Goal: Transaction & Acquisition: Obtain resource

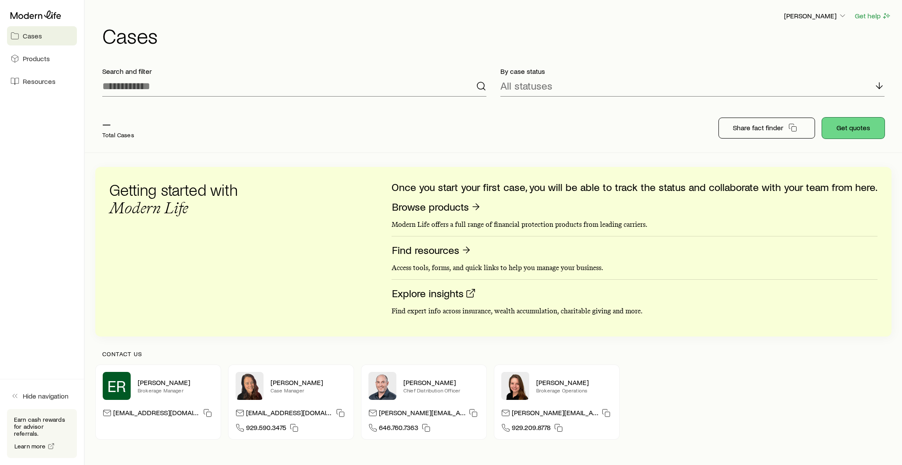
click at [844, 129] on button "Get quotes" at bounding box center [853, 128] width 63 height 21
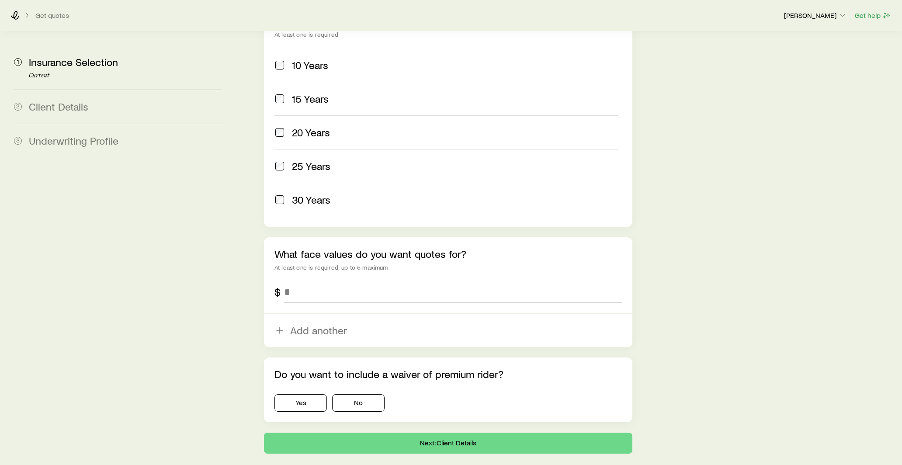
scroll to position [414, 0]
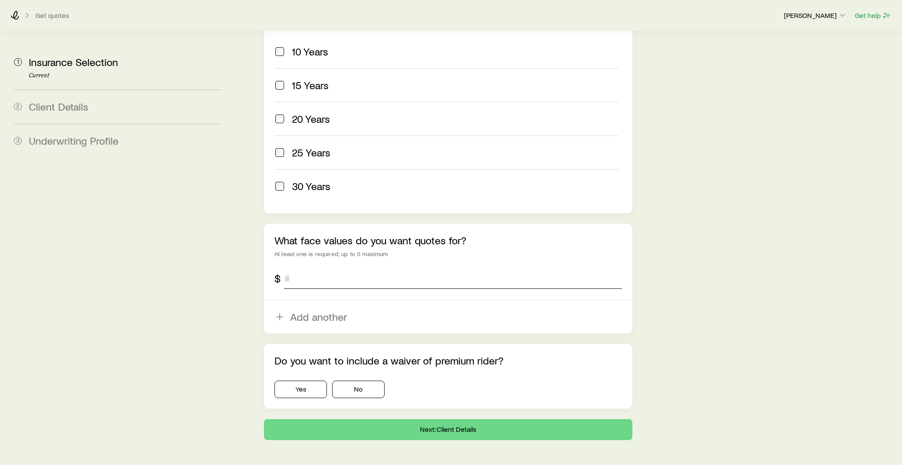
click at [320, 268] on input "tel" at bounding box center [453, 278] width 338 height 21
type input "*********"
click at [337, 381] on button "No" at bounding box center [358, 389] width 52 height 17
click at [338, 419] on button "Next: Client Details" at bounding box center [448, 429] width 369 height 21
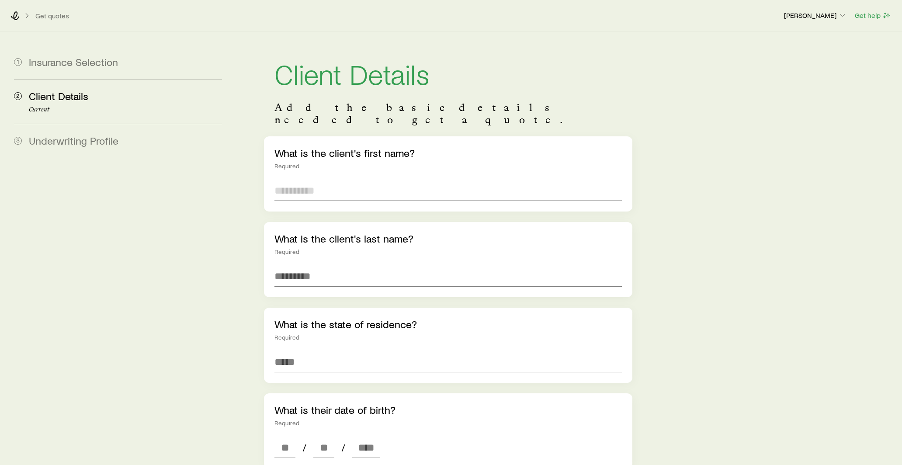
click at [339, 180] on input "text" at bounding box center [449, 190] width 348 height 21
type input "**********"
type input "*****"
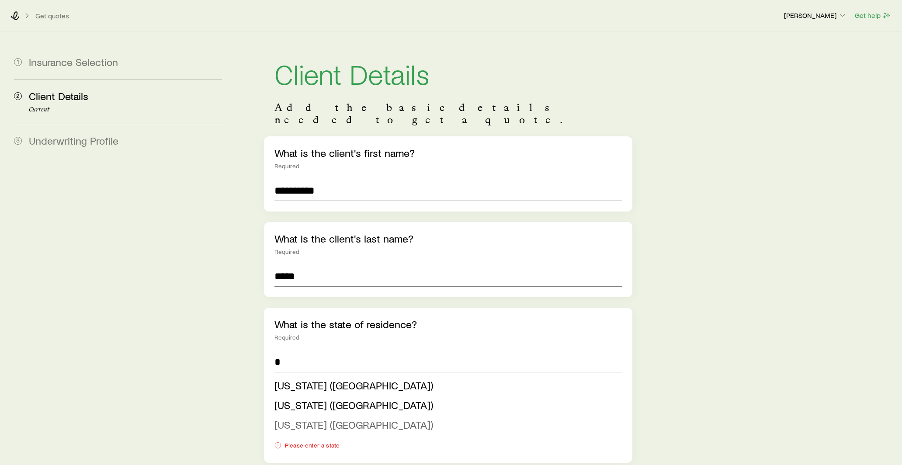
click at [288, 418] on span "[US_STATE] ([GEOGRAPHIC_DATA])" at bounding box center [354, 424] width 159 height 13
type input "**********"
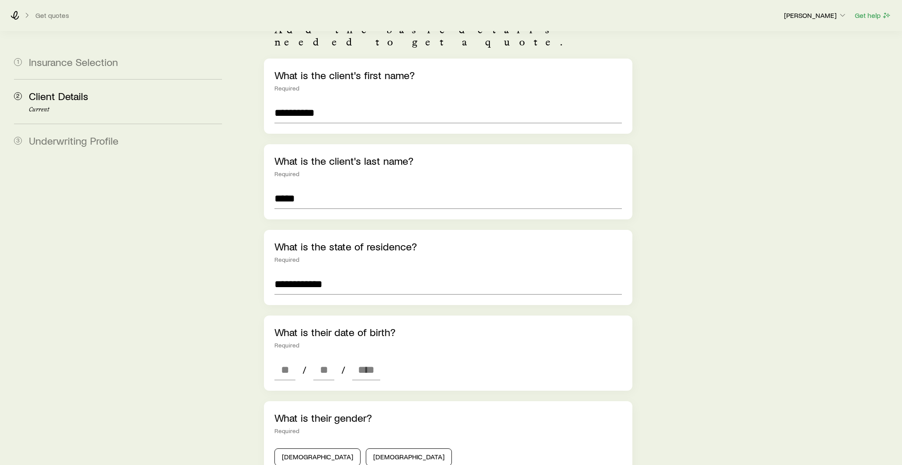
scroll to position [81, 0]
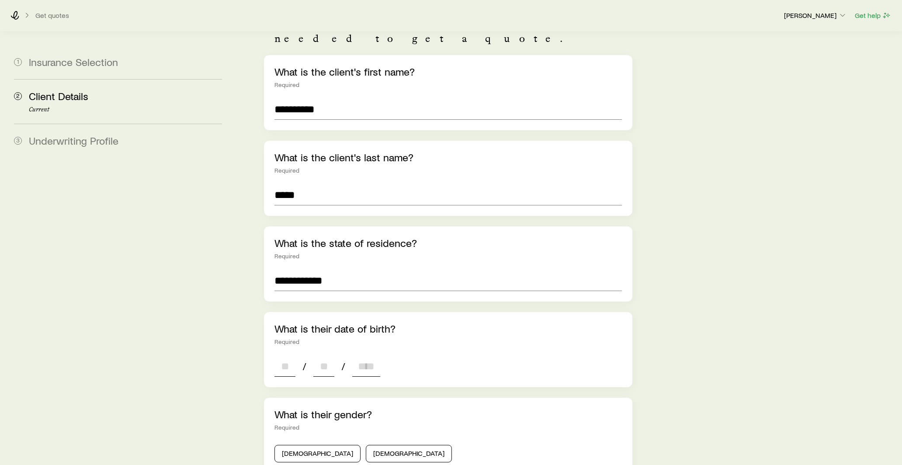
click at [286, 356] on input at bounding box center [285, 366] width 21 height 21
type input "**"
type input "****"
type input "*"
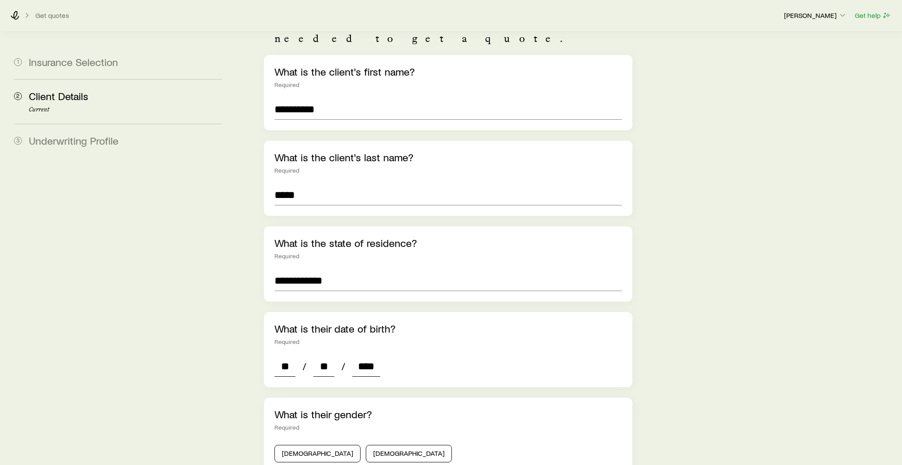
type input "*"
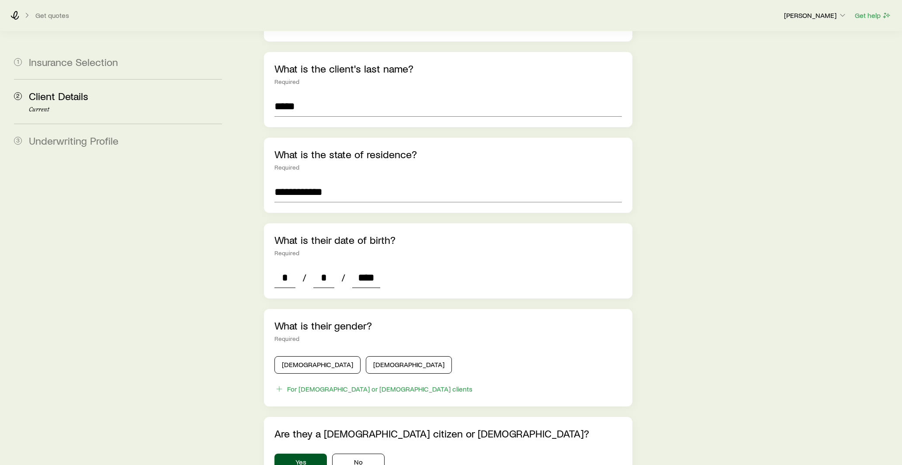
scroll to position [173, 0]
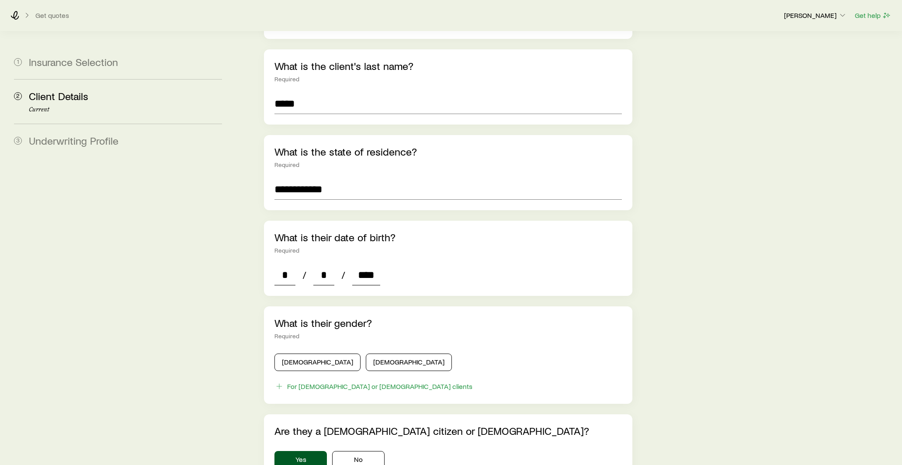
type input "****"
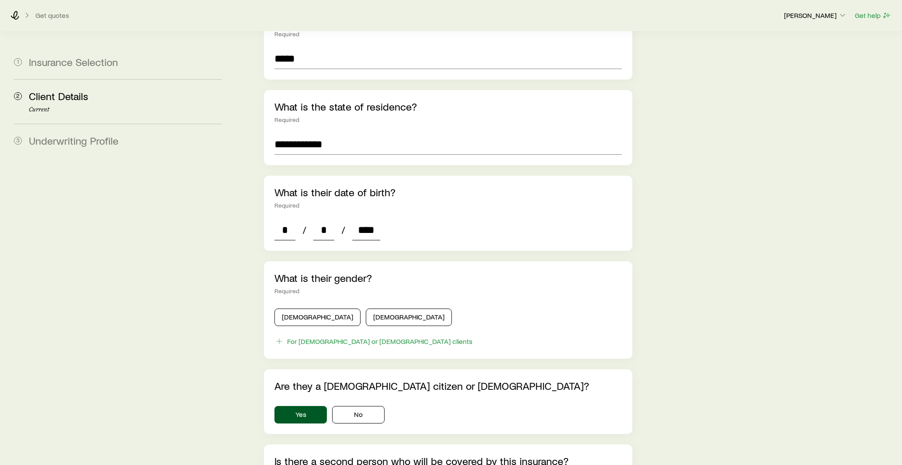
scroll to position [227, 0]
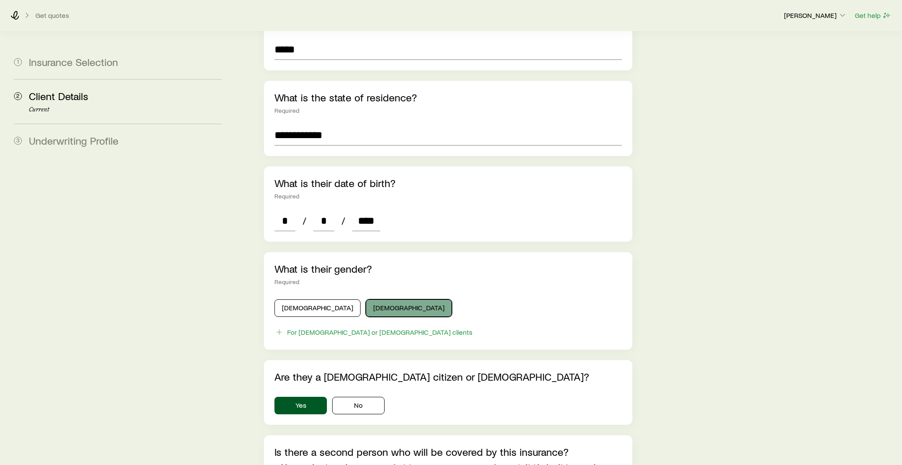
click at [366, 302] on button "[DEMOGRAPHIC_DATA]" at bounding box center [409, 307] width 86 height 17
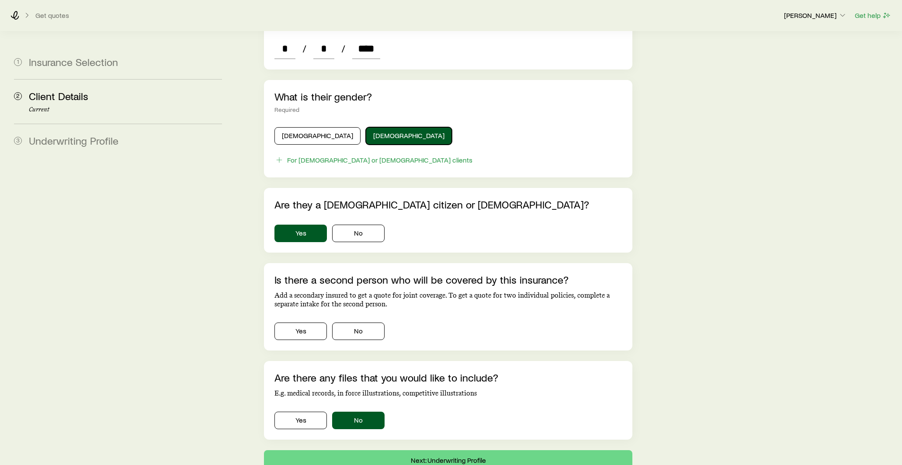
scroll to position [416, 0]
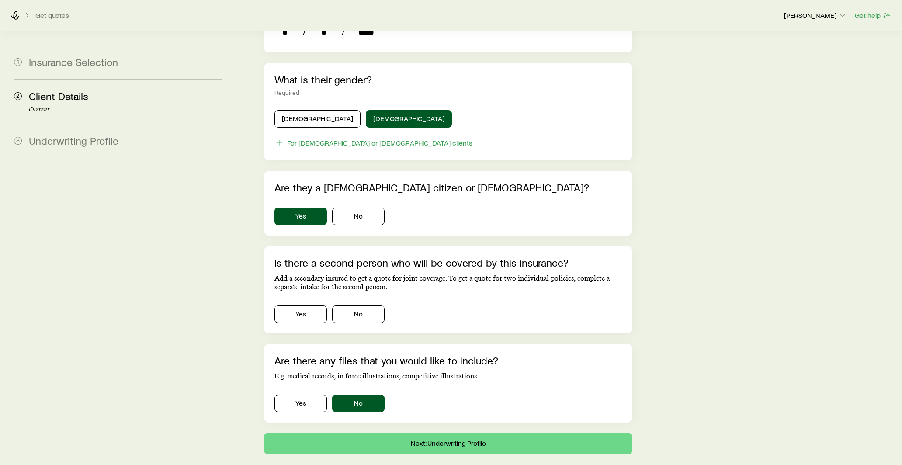
click at [369, 302] on div "Yes No" at bounding box center [449, 312] width 348 height 21
click at [369, 306] on button "No" at bounding box center [358, 314] width 52 height 17
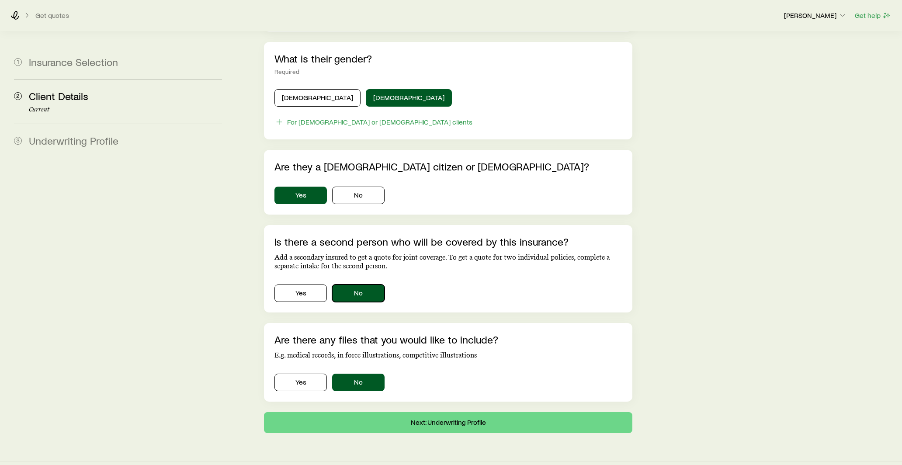
scroll to position [442, 0]
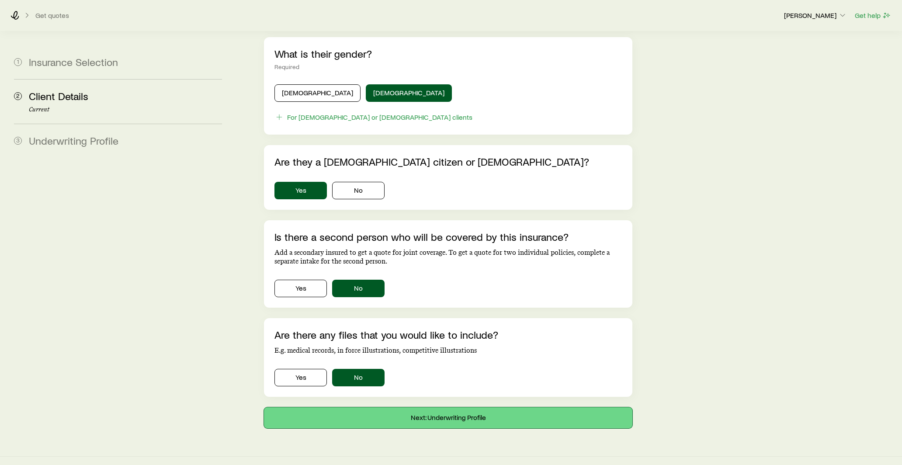
click at [411, 407] on button "Next: Underwriting Profile" at bounding box center [448, 417] width 369 height 21
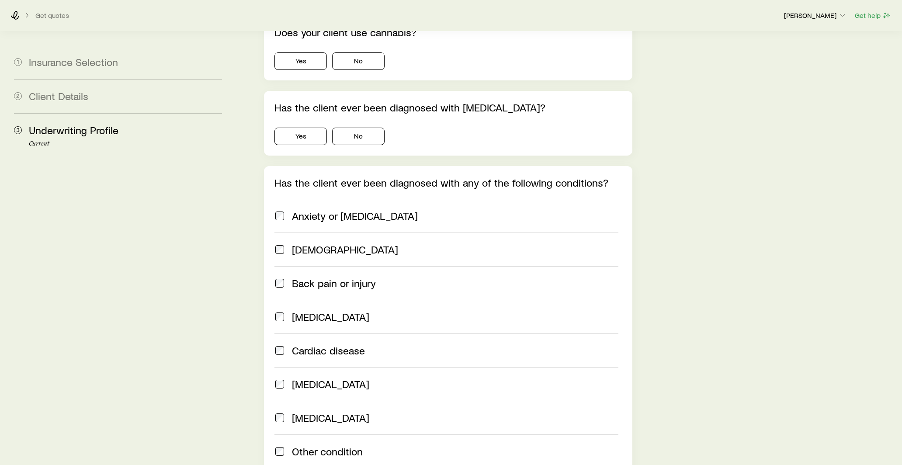
scroll to position [547, 0]
click at [280, 311] on label "[MEDICAL_DATA]" at bounding box center [447, 316] width 344 height 34
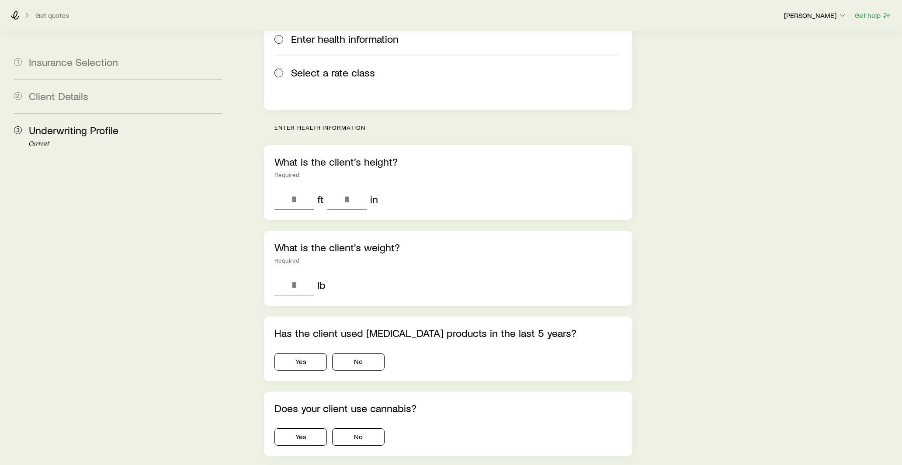
scroll to position [99, 0]
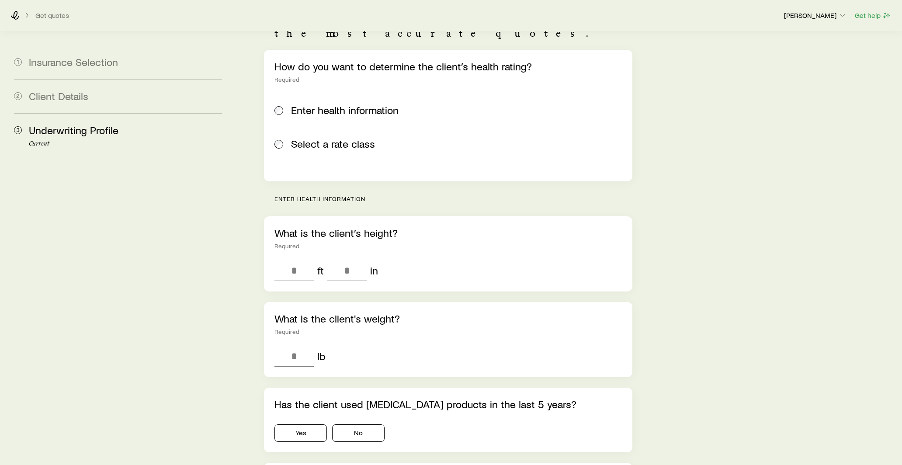
click at [285, 146] on label "Select a rate class" at bounding box center [447, 144] width 344 height 34
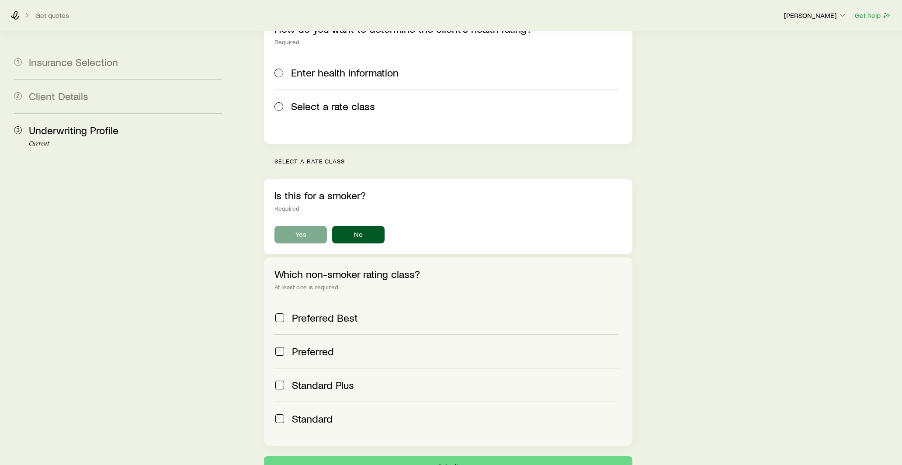
scroll to position [137, 0]
click at [357, 226] on button "No" at bounding box center [358, 233] width 52 height 17
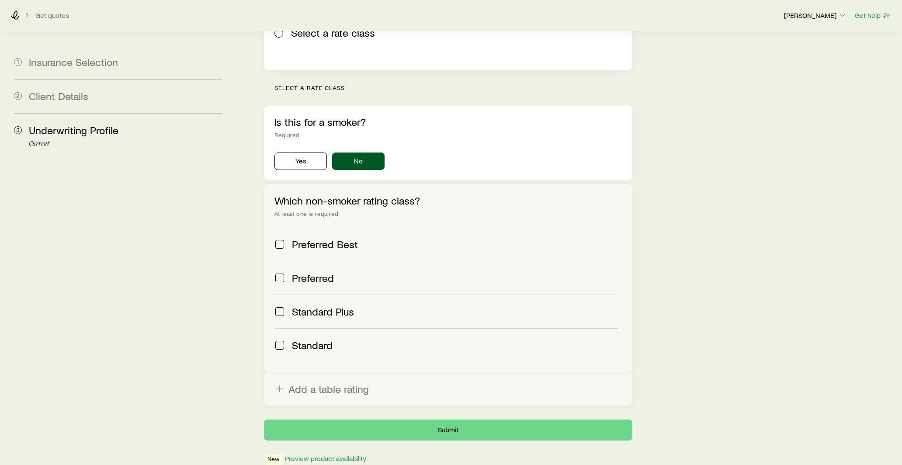
scroll to position [247, 0]
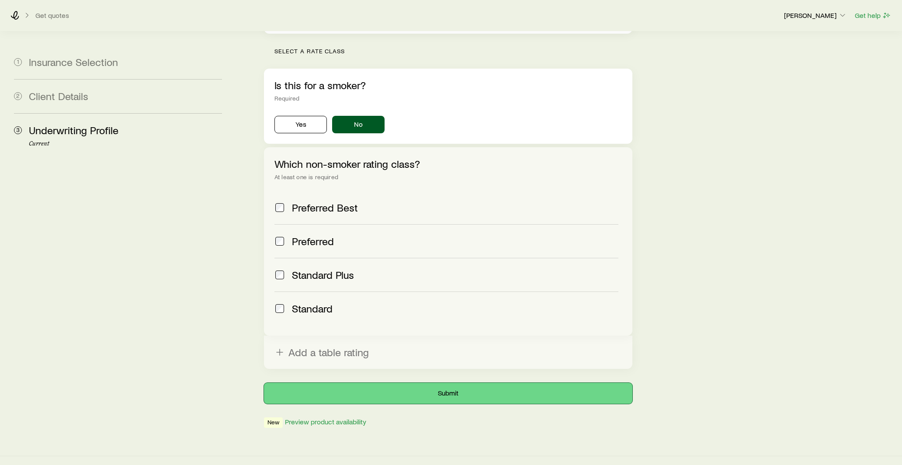
click at [393, 383] on button "Submit" at bounding box center [448, 393] width 369 height 21
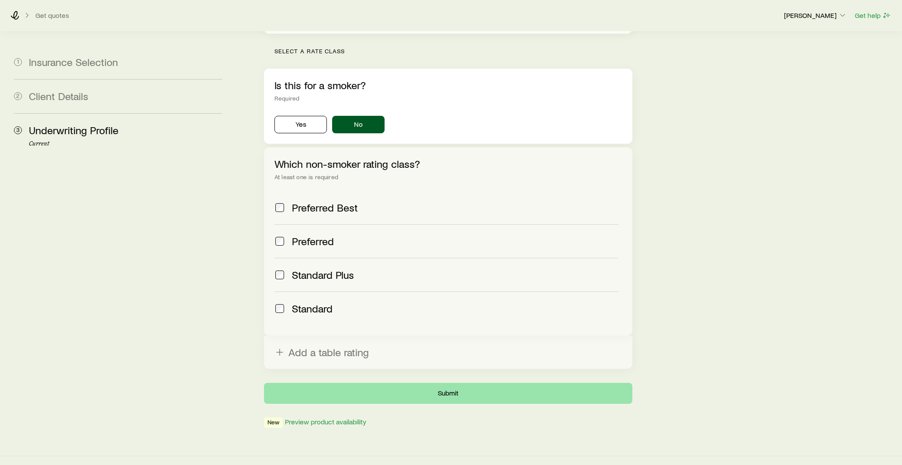
scroll to position [0, 0]
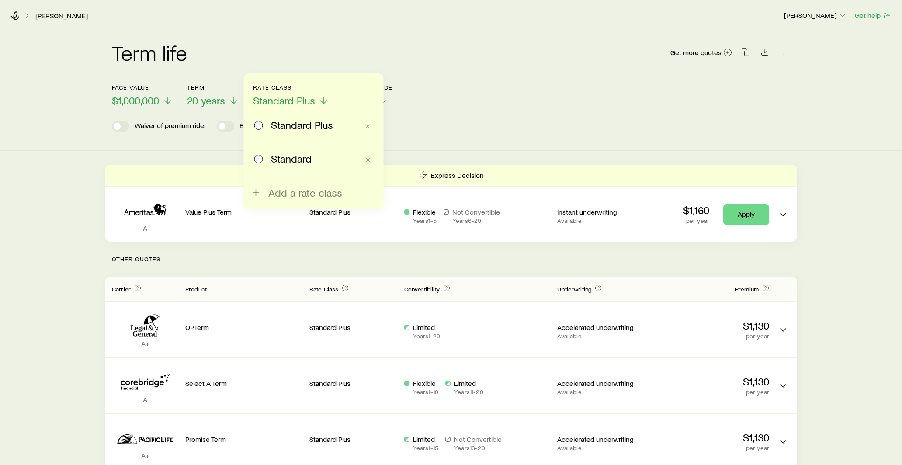
click at [491, 95] on div "Face value $1,000,000 Term 20 years Rate Class Standard Plus Standard Plus Stan…" at bounding box center [451, 90] width 679 height 34
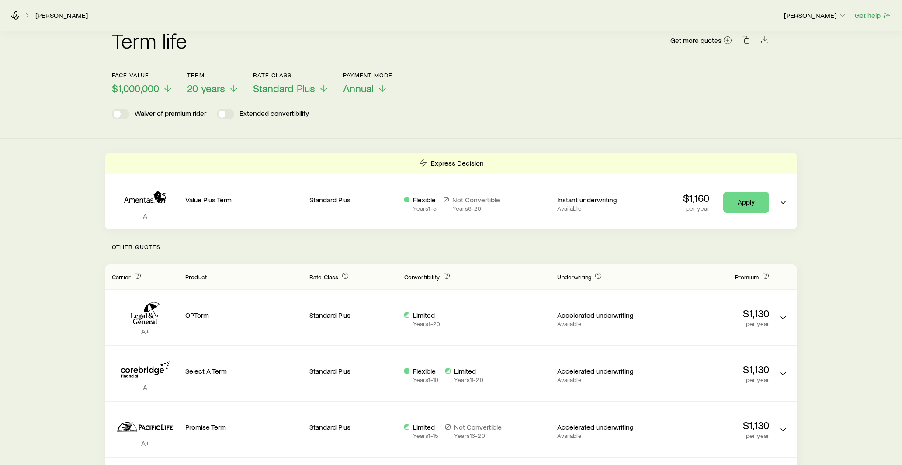
scroll to position [13, 0]
click at [368, 88] on span "Annual" at bounding box center [358, 88] width 31 height 12
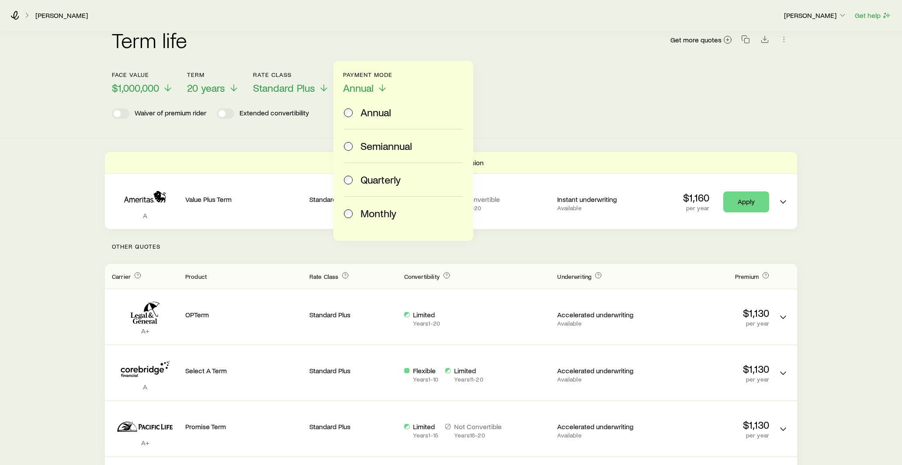
click at [351, 209] on span at bounding box center [349, 213] width 10 height 12
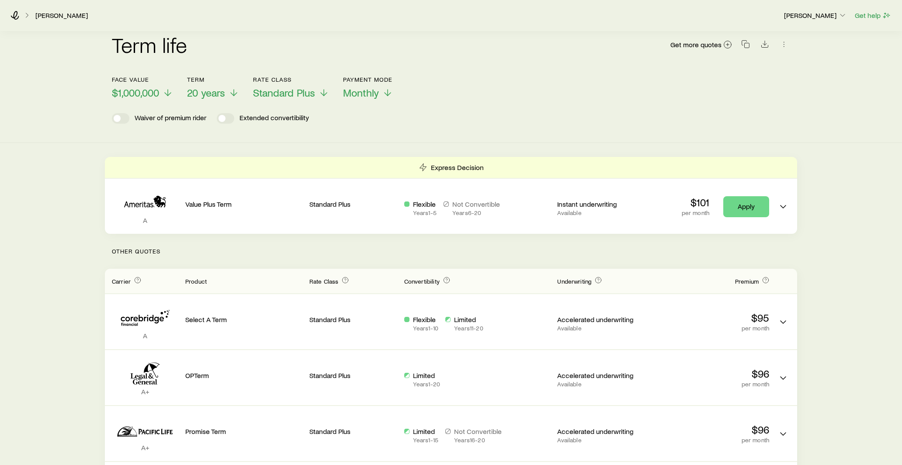
scroll to position [0, 0]
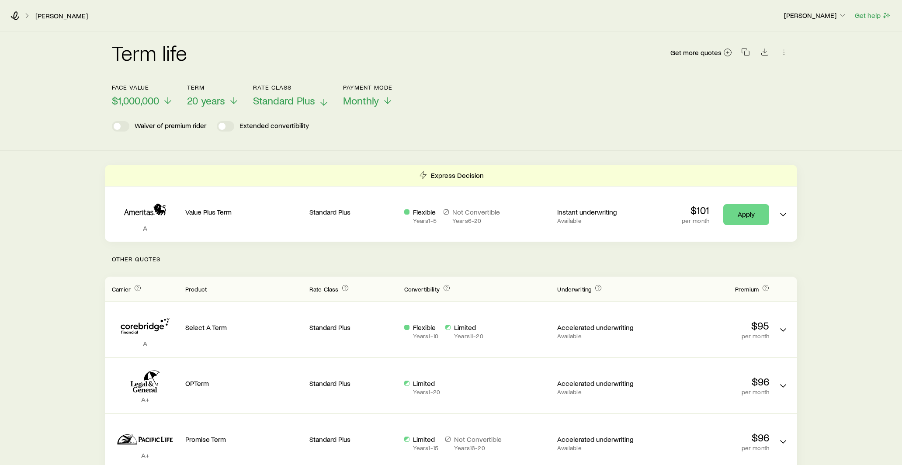
click at [310, 104] on span "Standard Plus" at bounding box center [284, 100] width 62 height 12
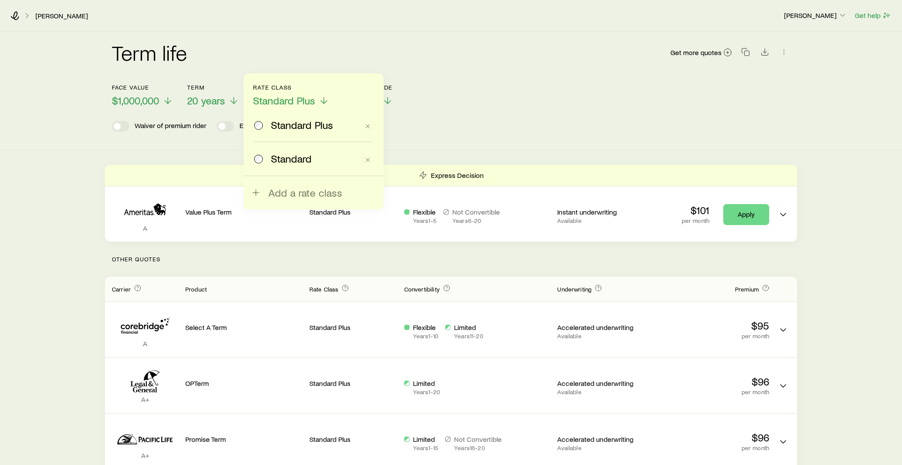
click at [292, 151] on label "Standard" at bounding box center [306, 158] width 105 height 33
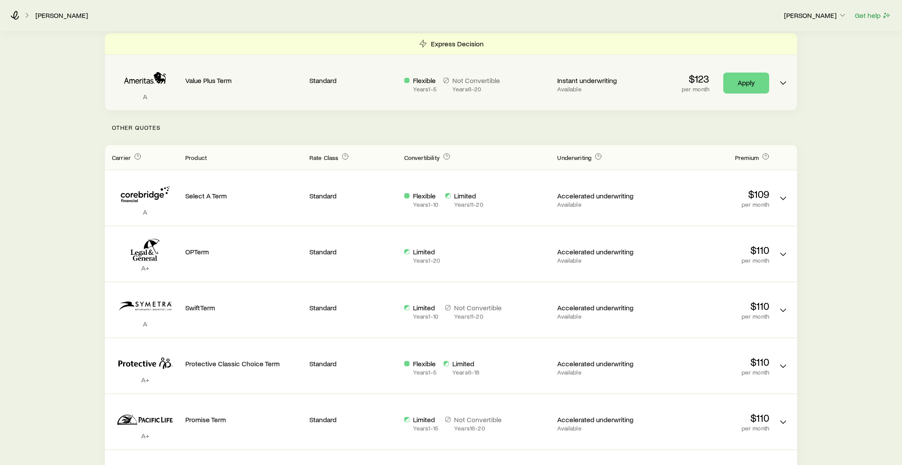
scroll to position [136, 0]
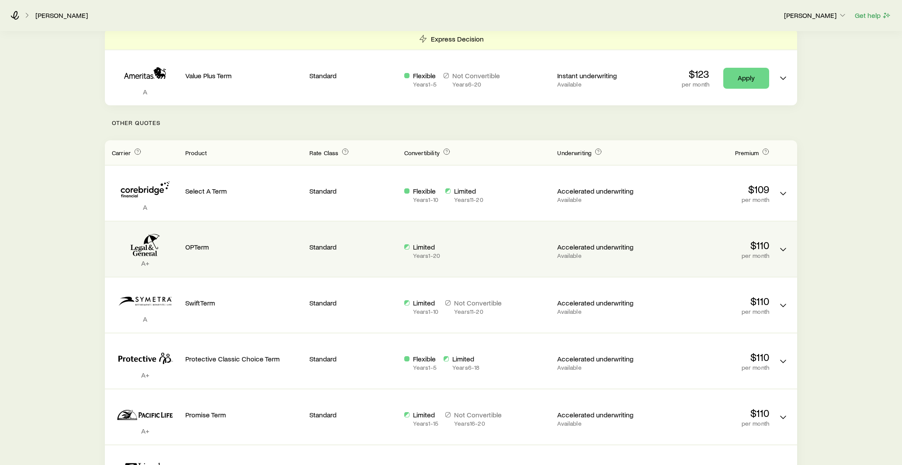
click at [282, 243] on p "OPTerm" at bounding box center [243, 247] width 117 height 9
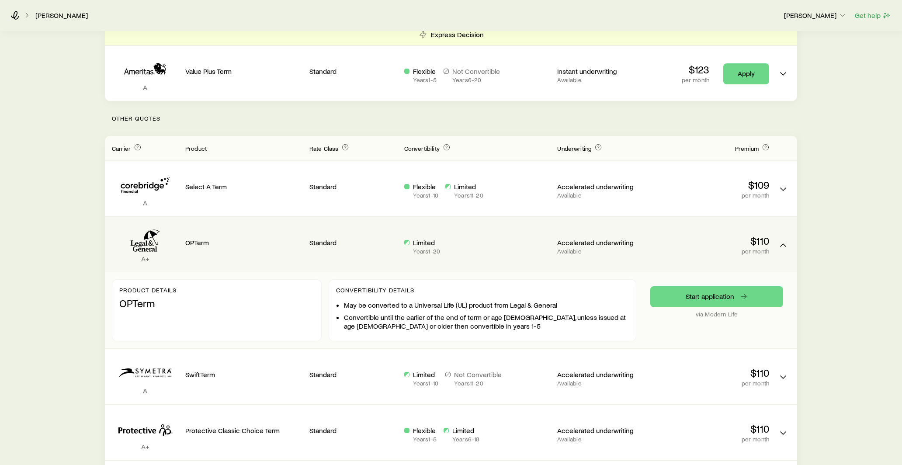
scroll to position [0, 0]
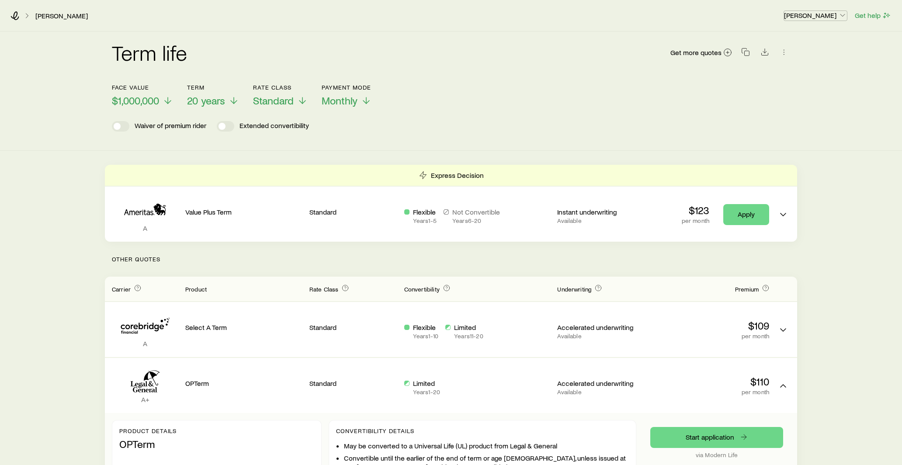
click at [841, 18] on icon "button" at bounding box center [843, 15] width 9 height 9
click at [810, 61] on span "Commission schedule" at bounding box center [795, 58] width 67 height 9
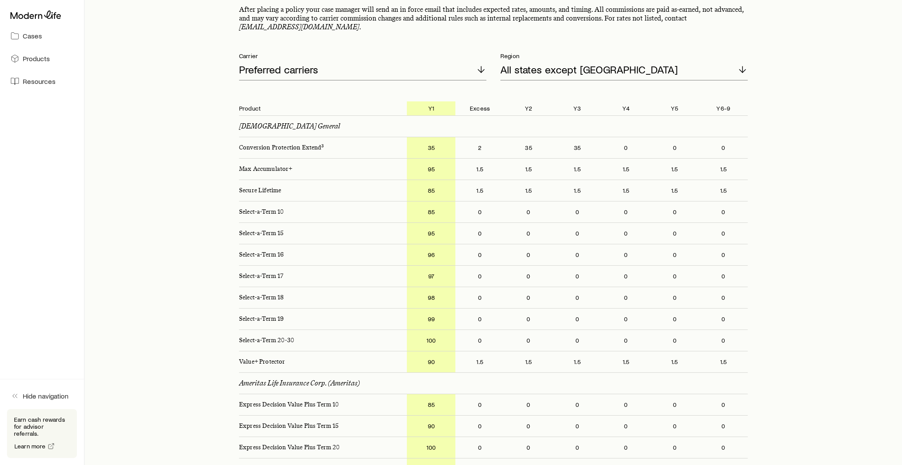
scroll to position [122, 0]
click at [373, 58] on div "Preferred carriers" at bounding box center [362, 68] width 247 height 21
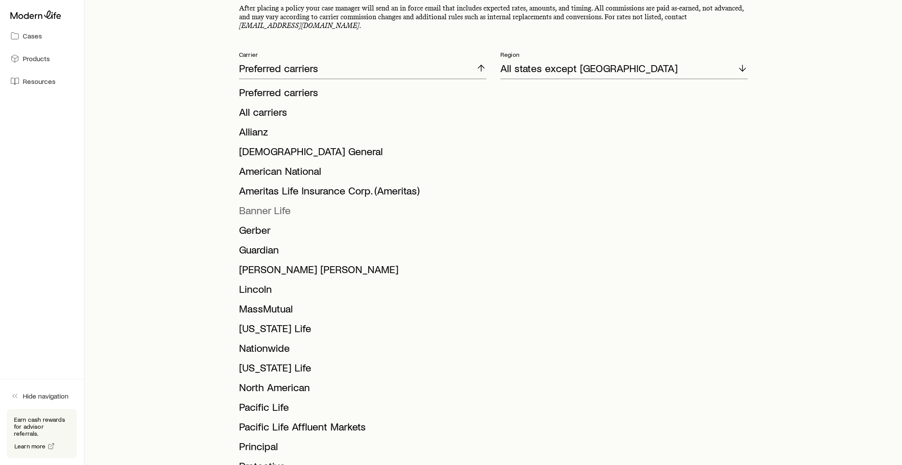
click at [281, 204] on span "Banner Life" at bounding box center [265, 210] width 52 height 13
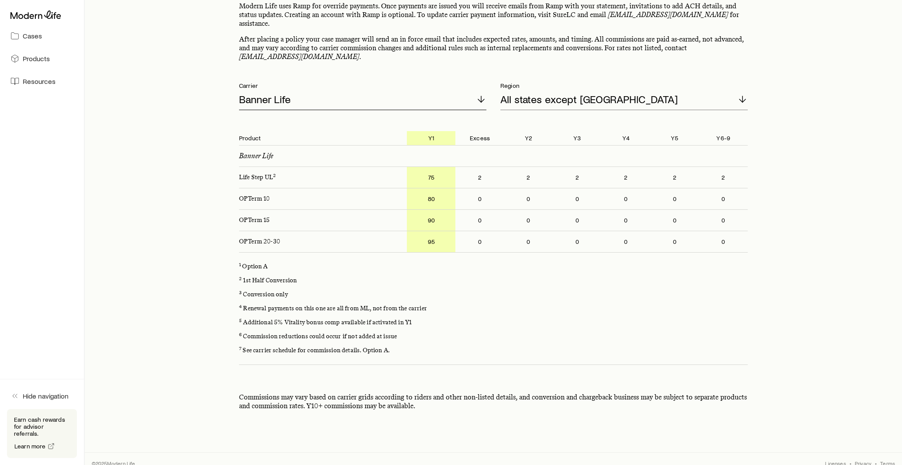
click at [398, 97] on div "Banner Life" at bounding box center [362, 99] width 247 height 21
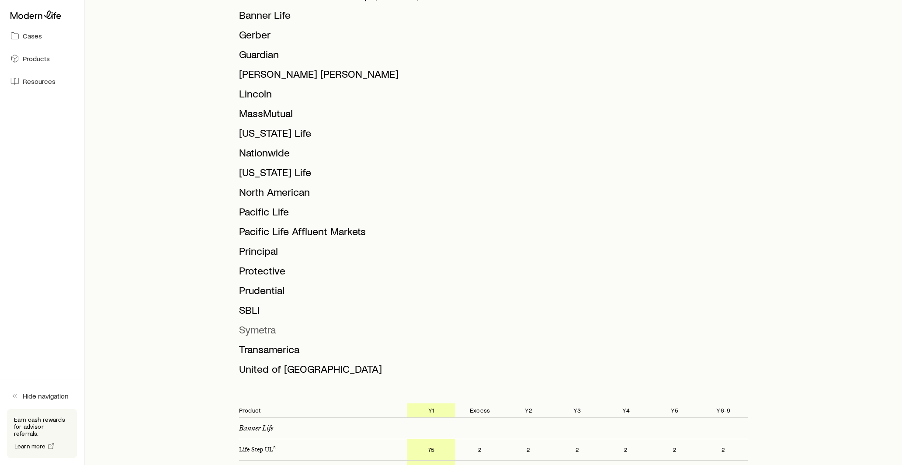
click at [278, 320] on li "Symetra" at bounding box center [360, 330] width 242 height 20
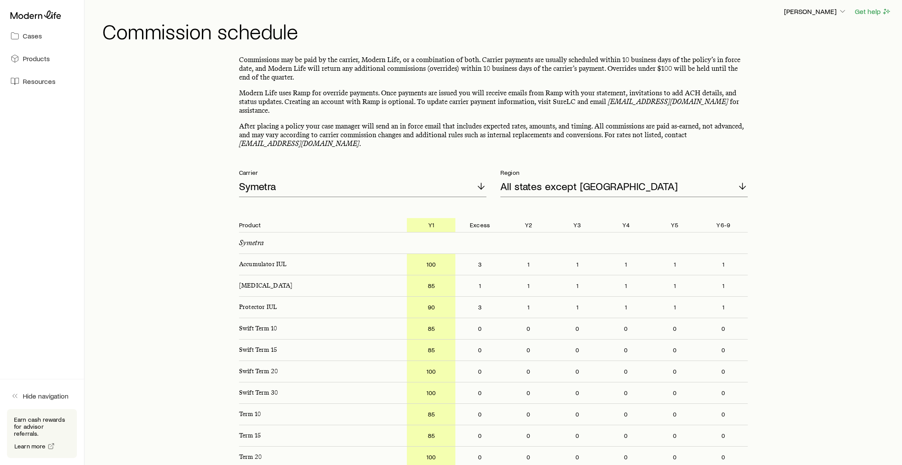
scroll to position [0, 0]
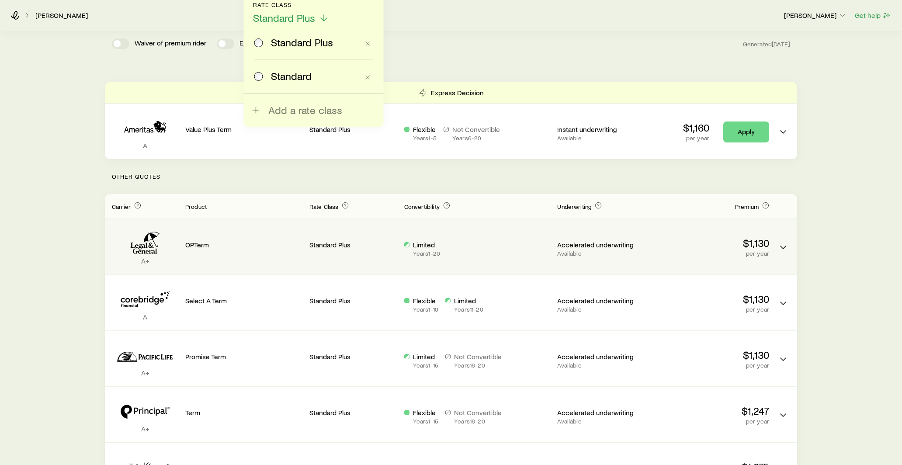
scroll to position [83, 0]
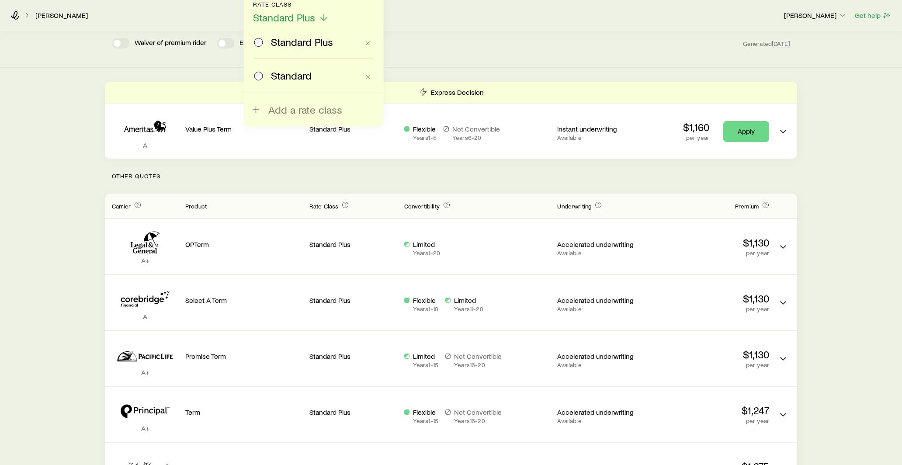
click at [284, 70] on span "Standard" at bounding box center [291, 76] width 41 height 12
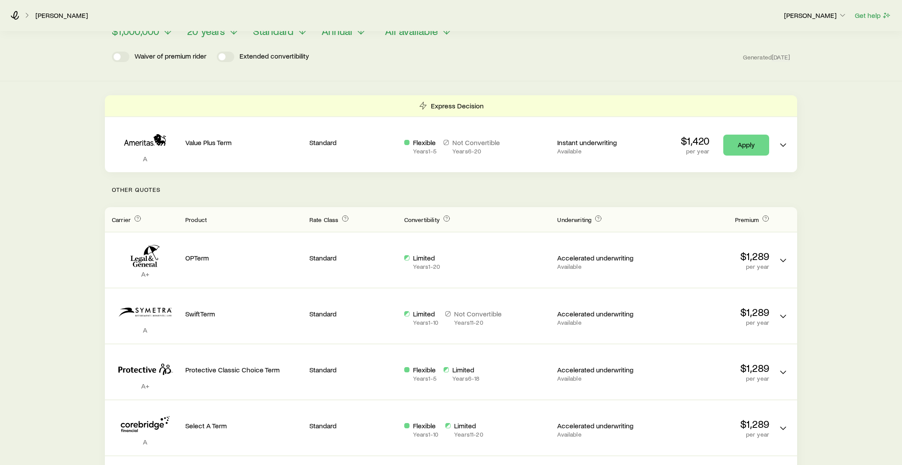
scroll to position [162, 0]
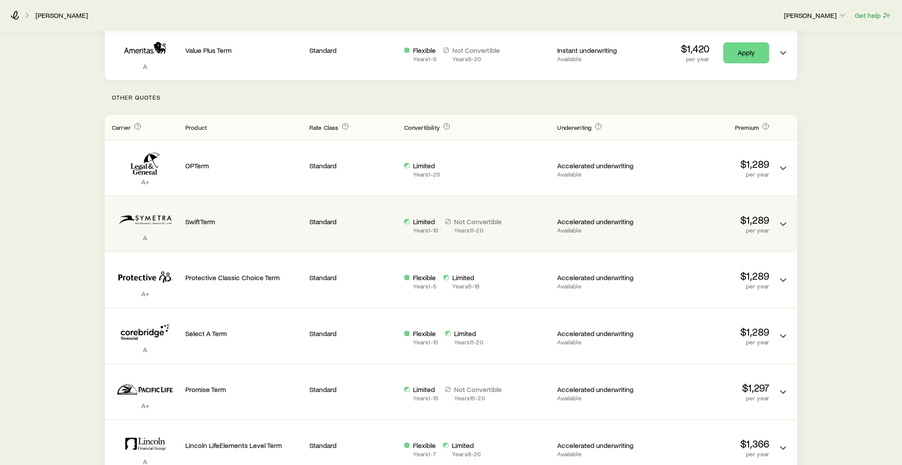
click at [299, 229] on div "SwiftTerm" at bounding box center [243, 223] width 117 height 41
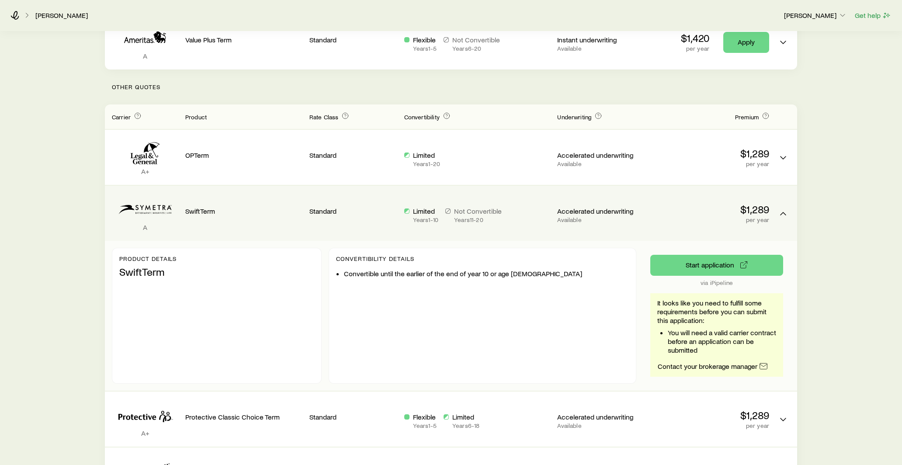
scroll to position [175, 0]
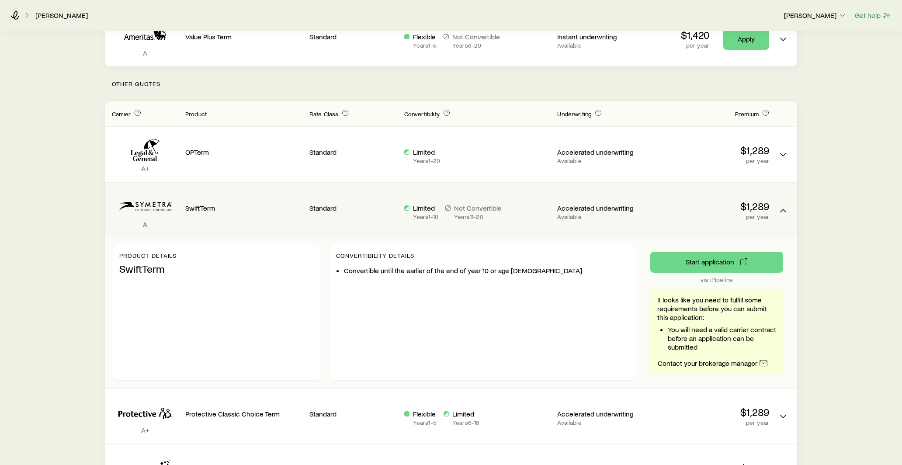
click at [336, 204] on p "Standard" at bounding box center [354, 208] width 88 height 9
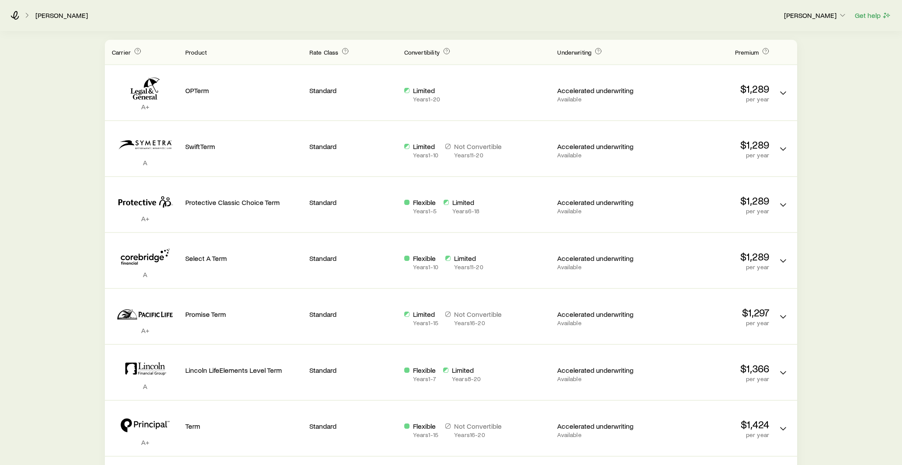
scroll to position [128, 0]
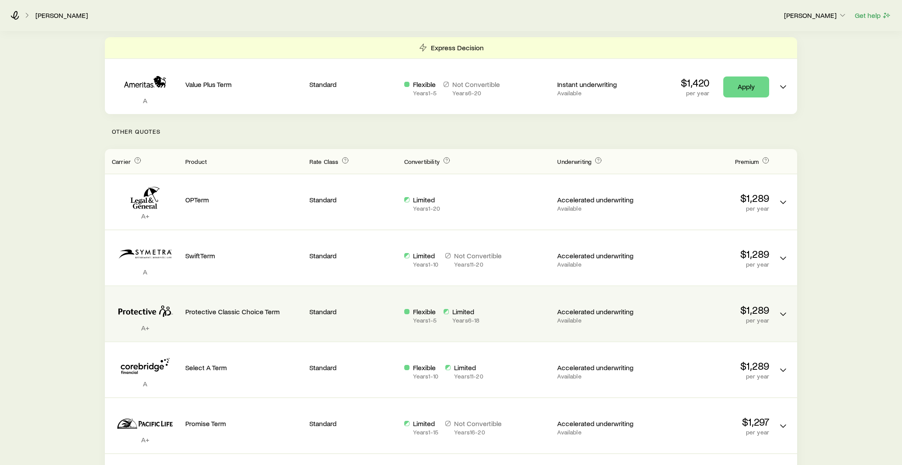
click at [346, 313] on p "Standard" at bounding box center [354, 311] width 88 height 9
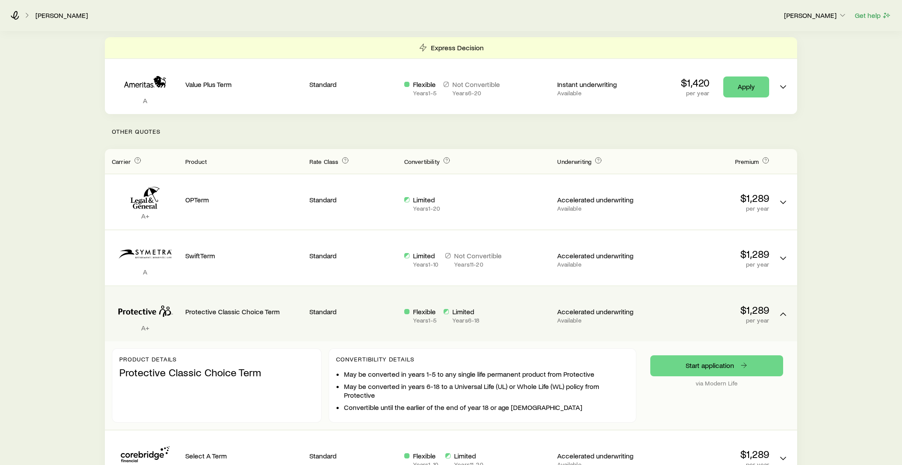
click at [346, 313] on p "Standard" at bounding box center [354, 311] width 88 height 9
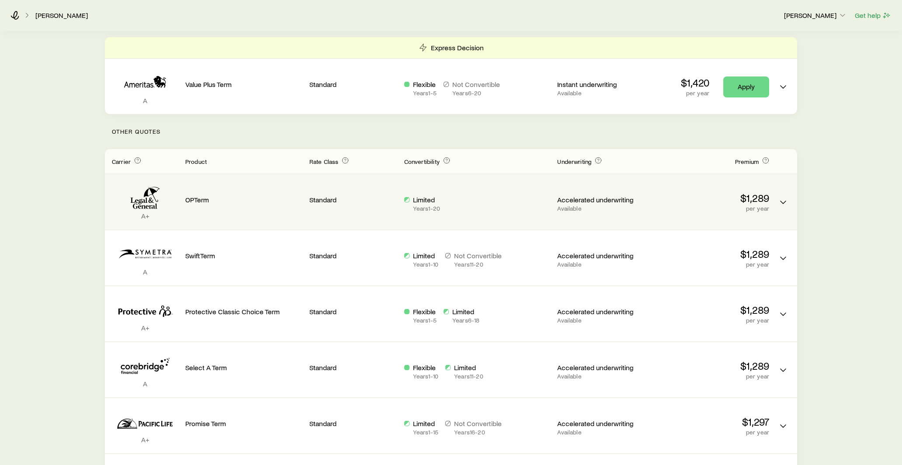
click at [353, 229] on div "A+ OPTerm Standard Limited Years 1 - 20 Accelerated underwriting Available $1,2…" at bounding box center [451, 201] width 693 height 55
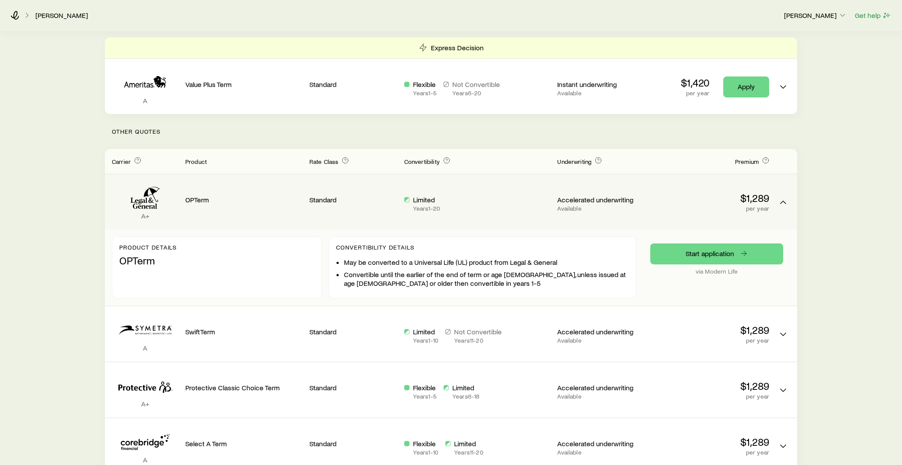
click at [355, 222] on div "Standard" at bounding box center [354, 201] width 88 height 41
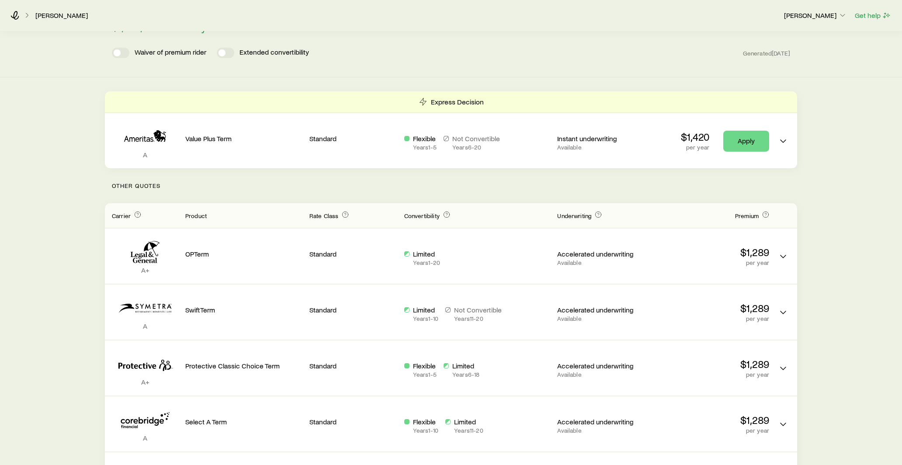
scroll to position [0, 0]
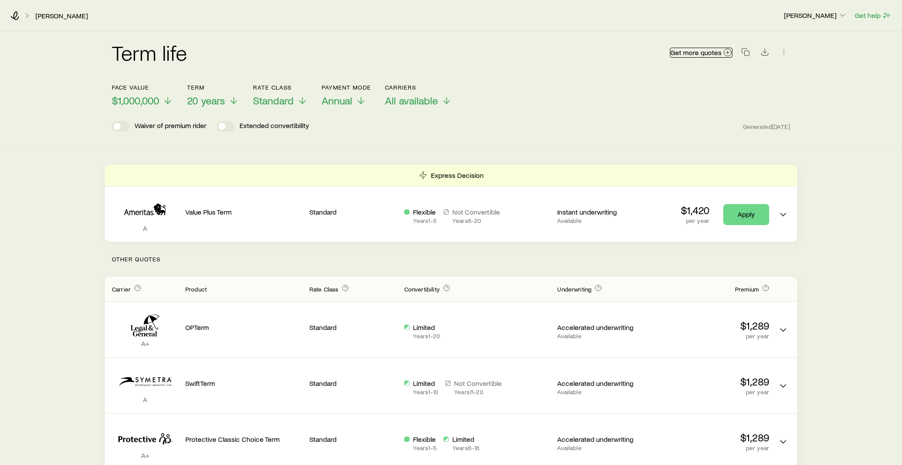
click at [708, 56] on span "Get more quotes" at bounding box center [696, 52] width 51 height 7
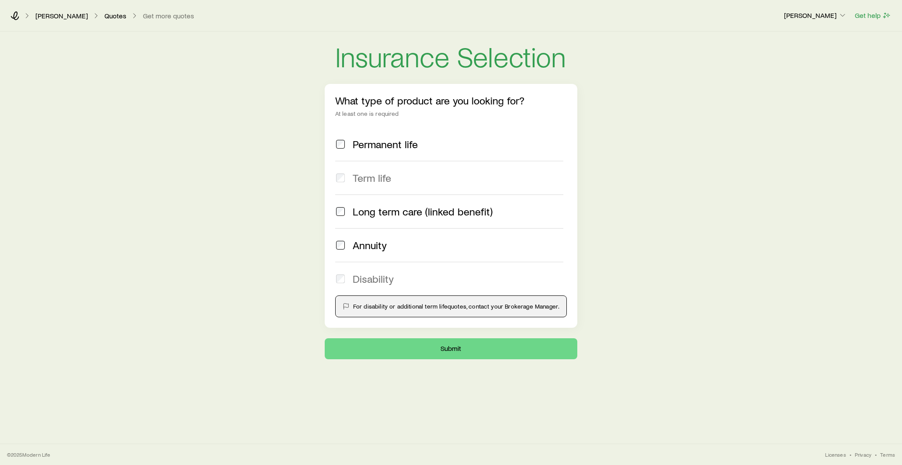
click at [341, 152] on label "Permanent life" at bounding box center [449, 144] width 228 height 33
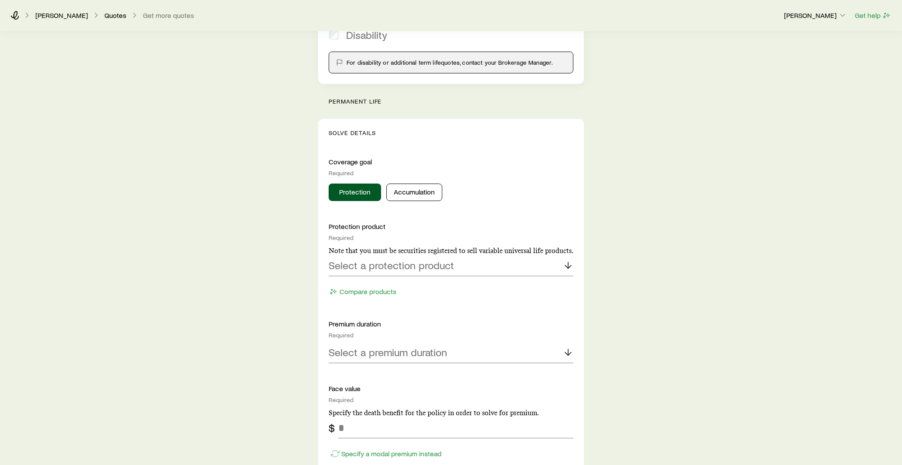
scroll to position [249, 0]
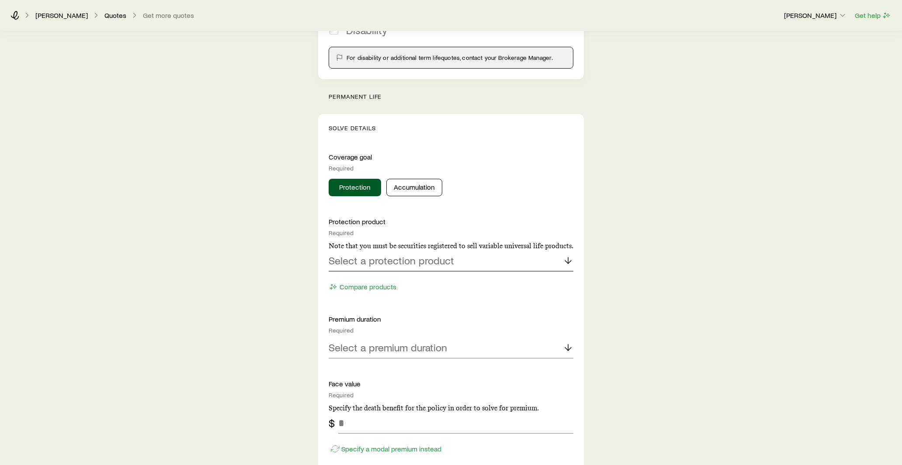
click at [396, 263] on p "Select a protection product" at bounding box center [391, 260] width 125 height 12
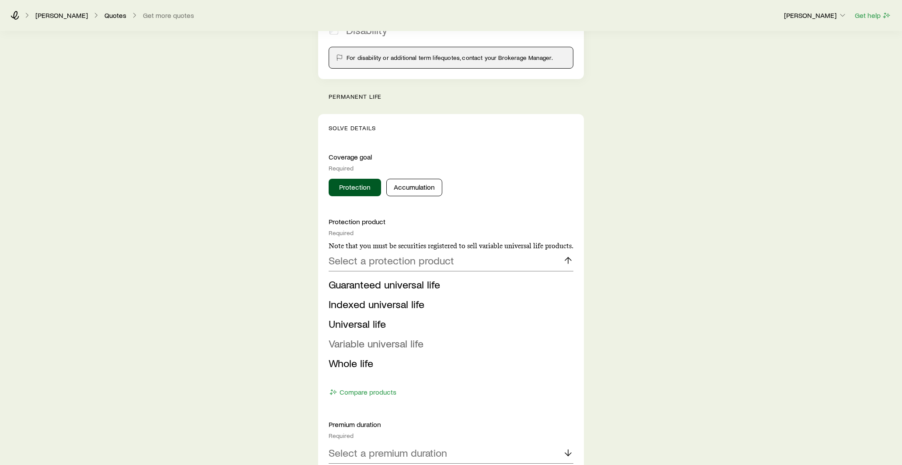
click at [390, 347] on span "Variable universal life" at bounding box center [376, 343] width 95 height 13
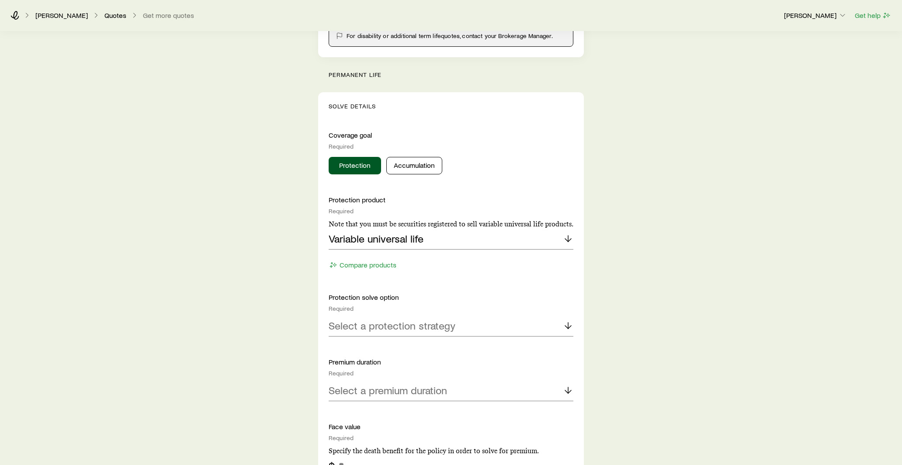
scroll to position [276, 0]
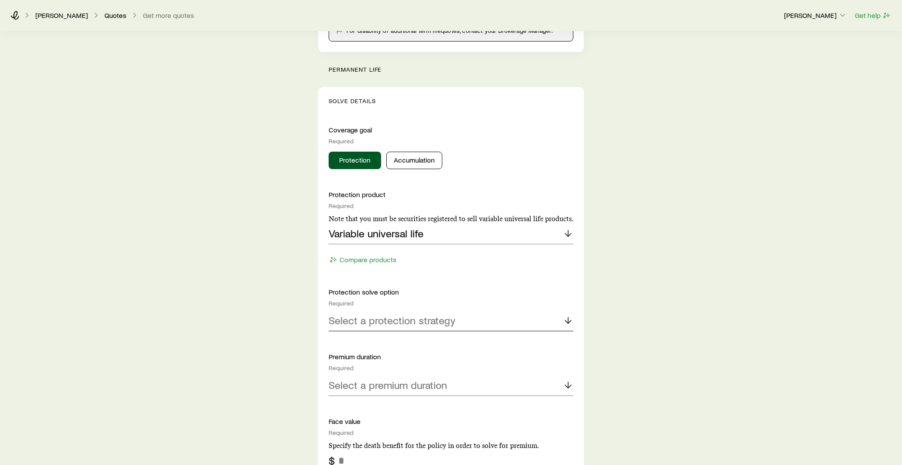
click at [395, 325] on p "Select a protection strategy" at bounding box center [392, 320] width 127 height 12
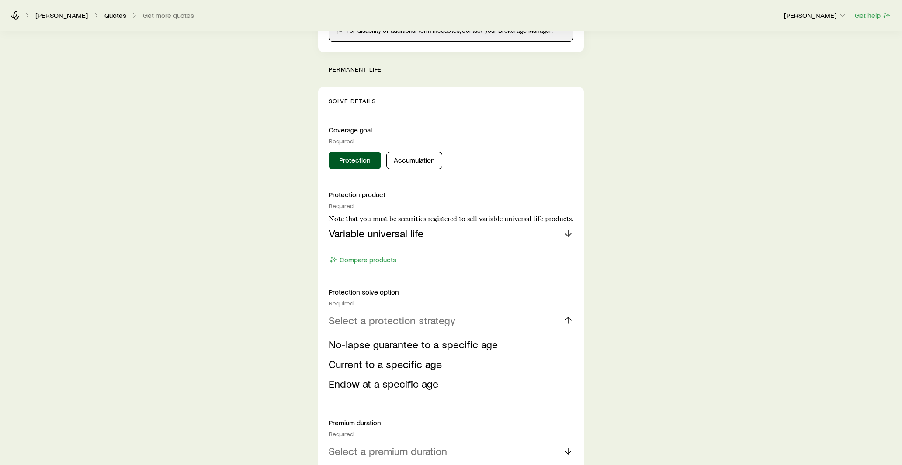
click at [395, 325] on p "Select a protection strategy" at bounding box center [392, 320] width 127 height 12
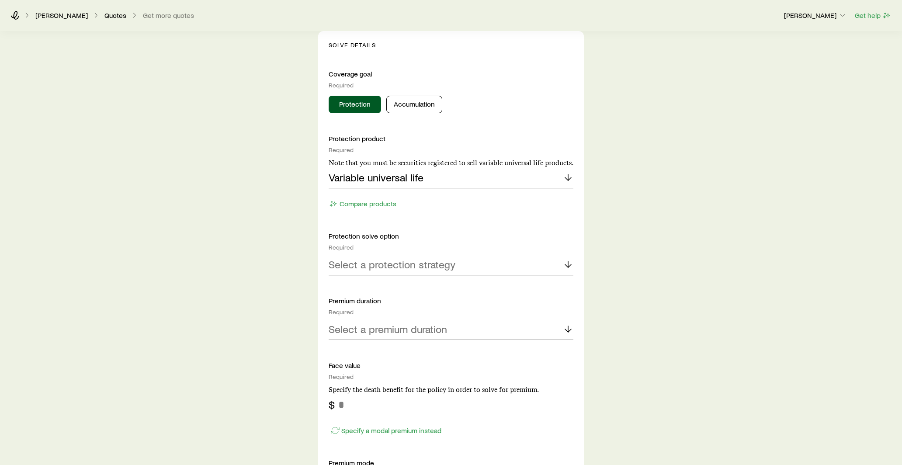
scroll to position [370, 0]
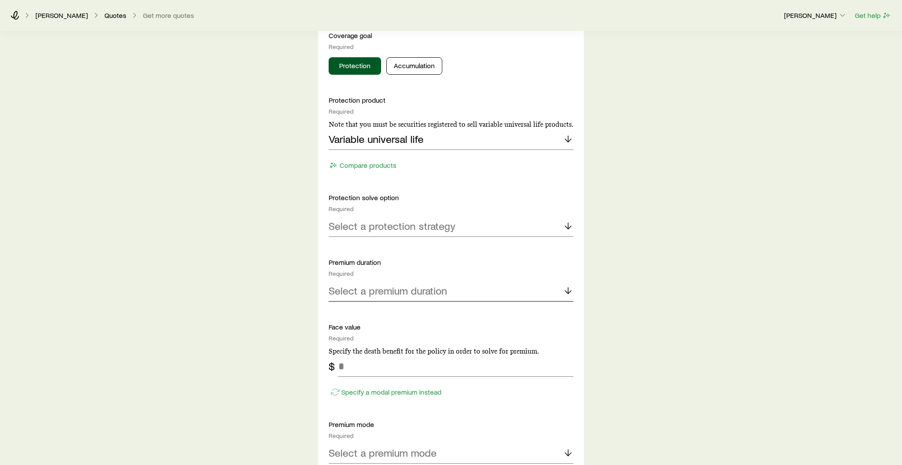
click at [390, 296] on p "Select a premium duration" at bounding box center [388, 291] width 118 height 12
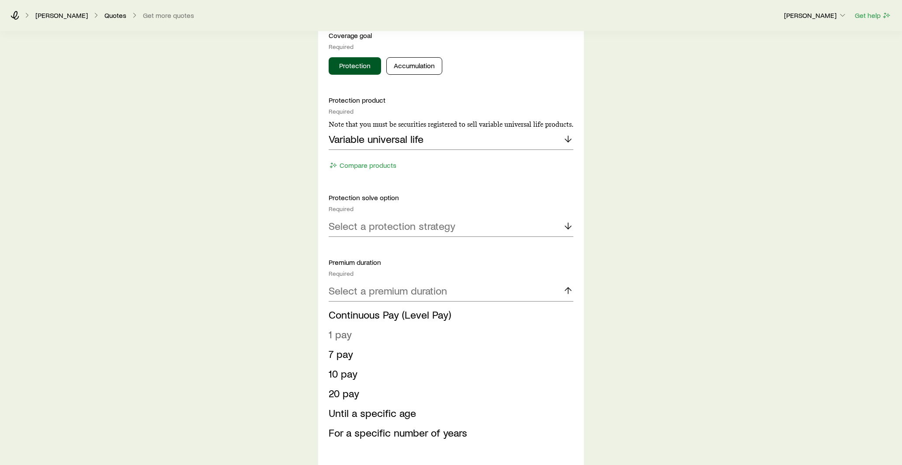
click at [343, 334] on span "1 pay" at bounding box center [340, 334] width 23 height 13
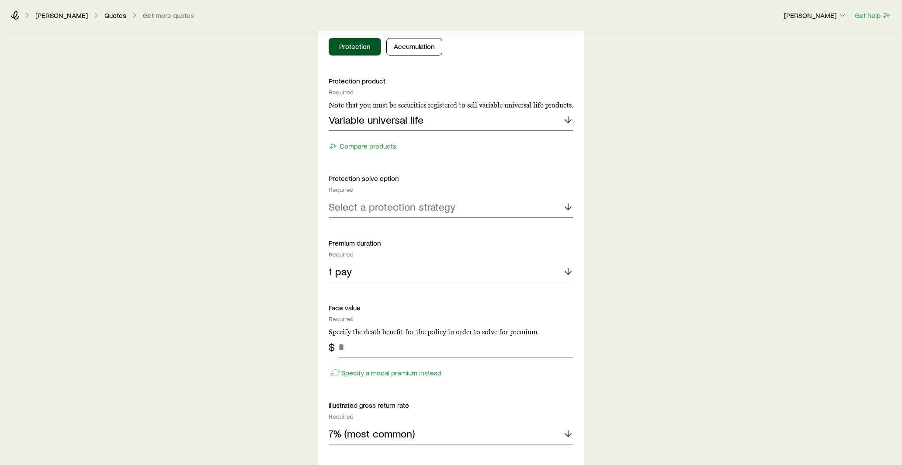
scroll to position [396, 0]
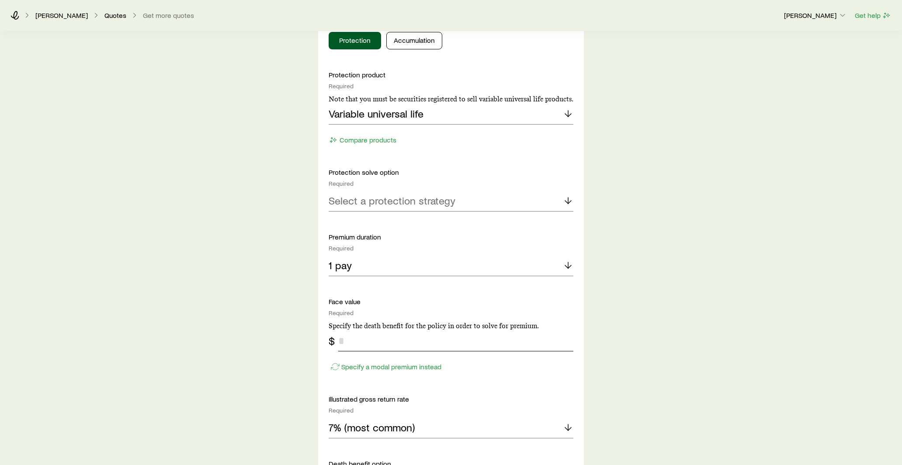
click at [358, 338] on input "tel" at bounding box center [455, 341] width 235 height 21
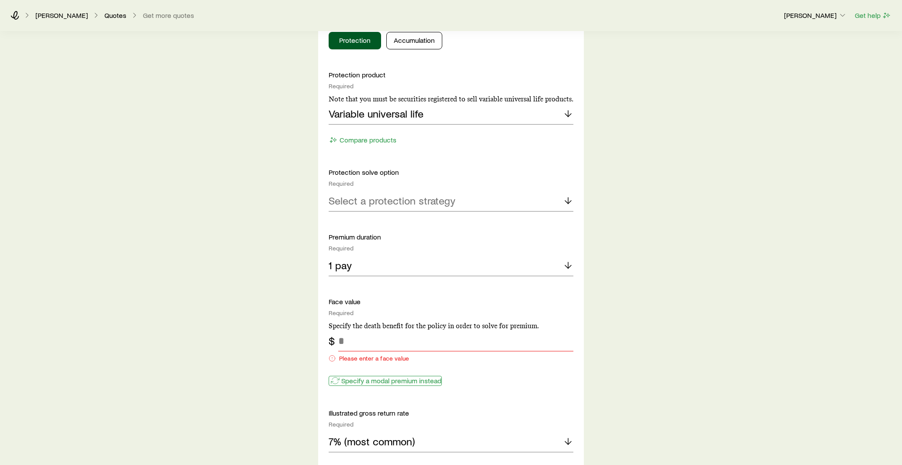
click at [362, 364] on div "Face value Required Specify the death benefit for the policy in order to solve …" at bounding box center [451, 342] width 245 height 90
click at [359, 385] on button "Specify a modal premium instead" at bounding box center [385, 381] width 113 height 10
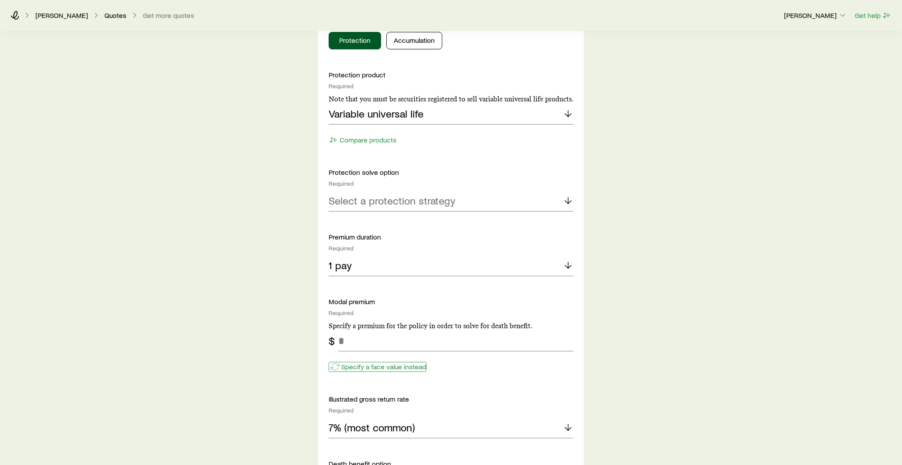
click at [362, 366] on p "Specify a face value instead" at bounding box center [383, 366] width 85 height 9
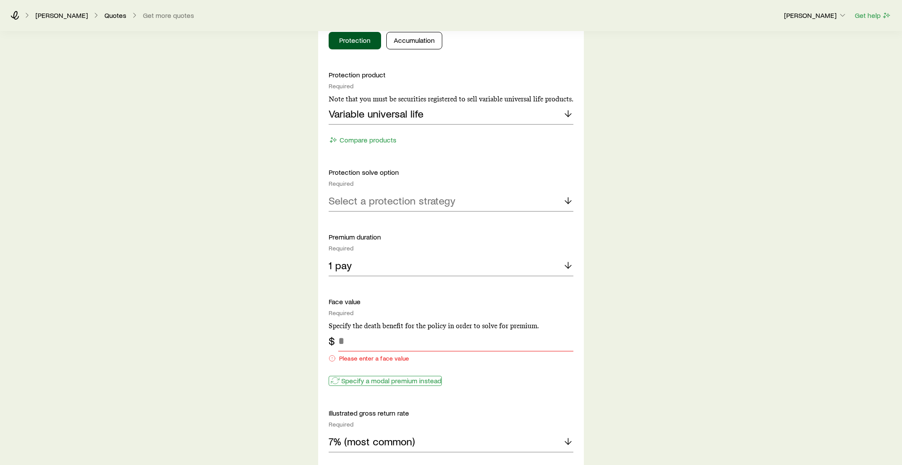
click at [361, 379] on p "Specify a modal premium instead" at bounding box center [391, 380] width 100 height 9
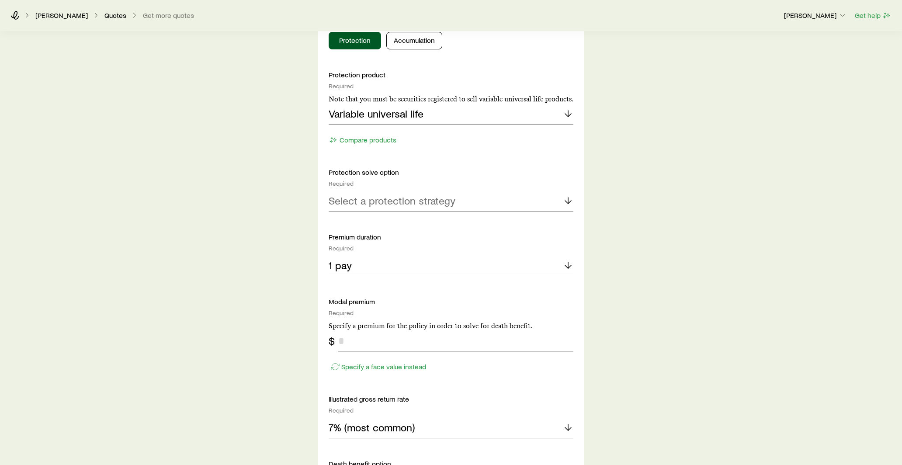
click at [366, 345] on input "tel" at bounding box center [455, 341] width 235 height 21
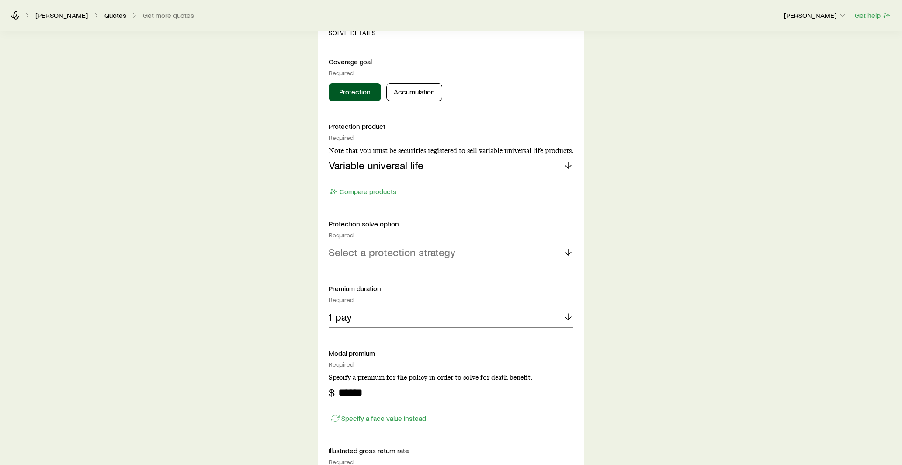
scroll to position [340, 0]
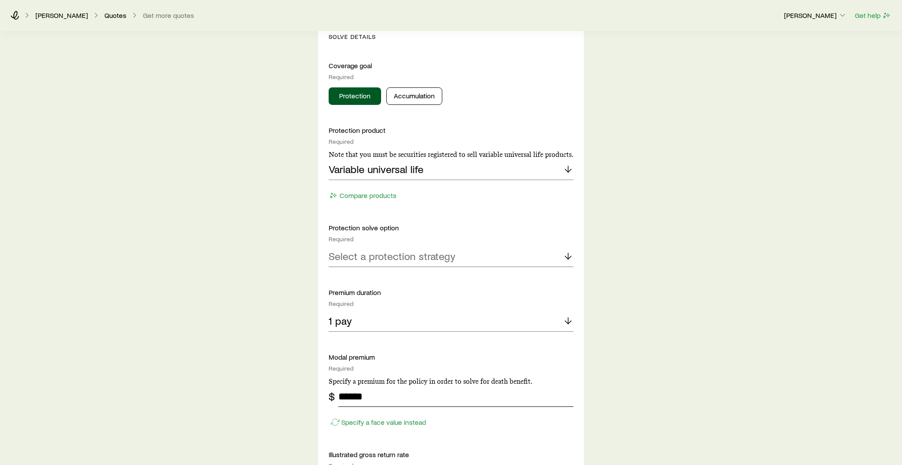
type input "******"
click at [374, 261] on p "Select a protection strategy" at bounding box center [392, 256] width 127 height 12
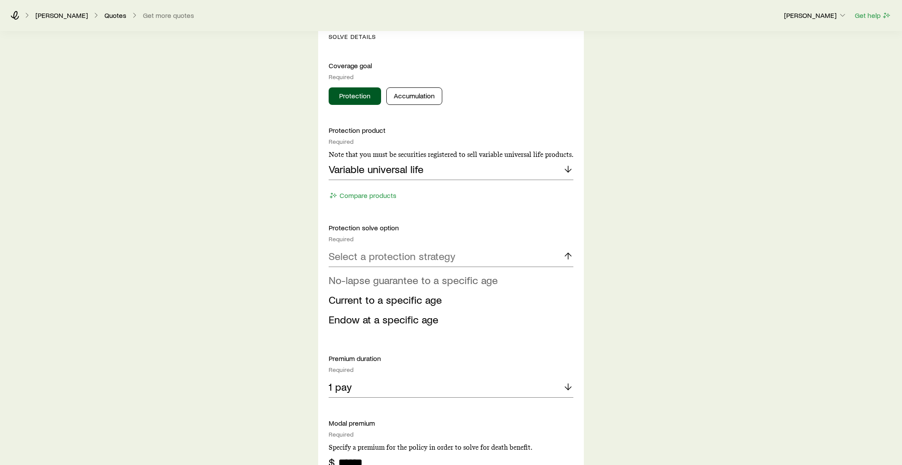
click at [374, 283] on span "No-lapse guarantee to a specific age" at bounding box center [413, 280] width 169 height 13
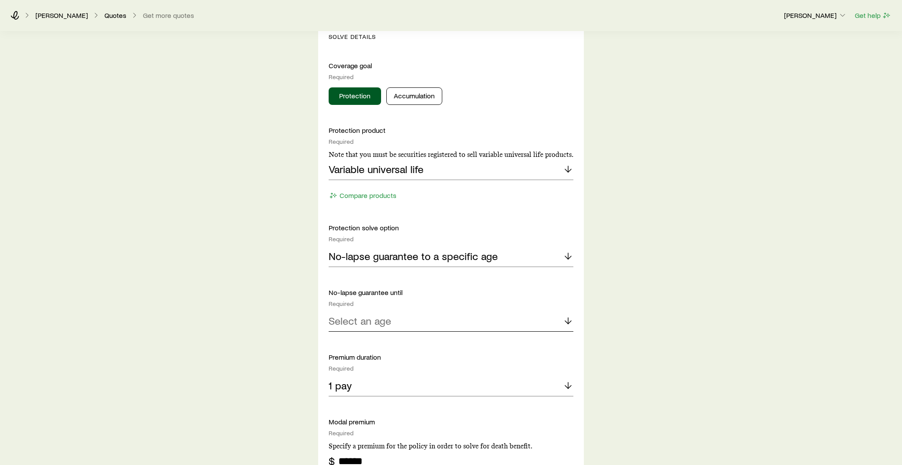
click at [375, 315] on p "Select an age" at bounding box center [360, 321] width 63 height 12
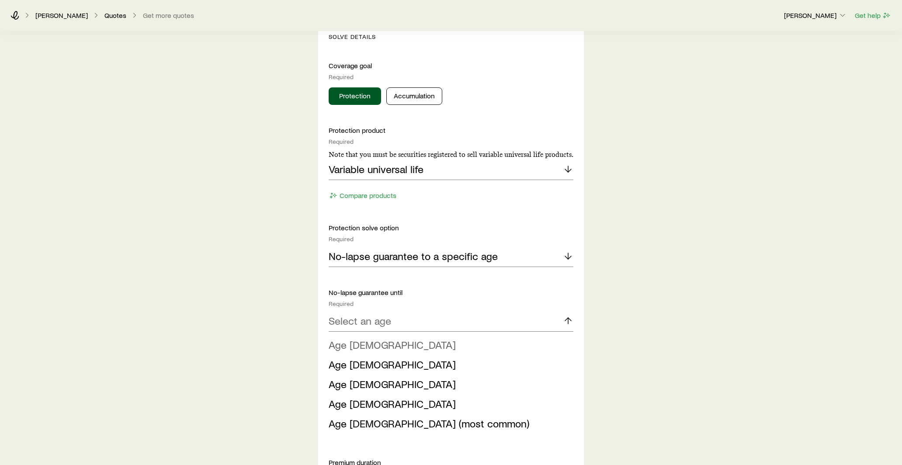
click at [365, 343] on li "Age [DEMOGRAPHIC_DATA]" at bounding box center [449, 345] width 240 height 20
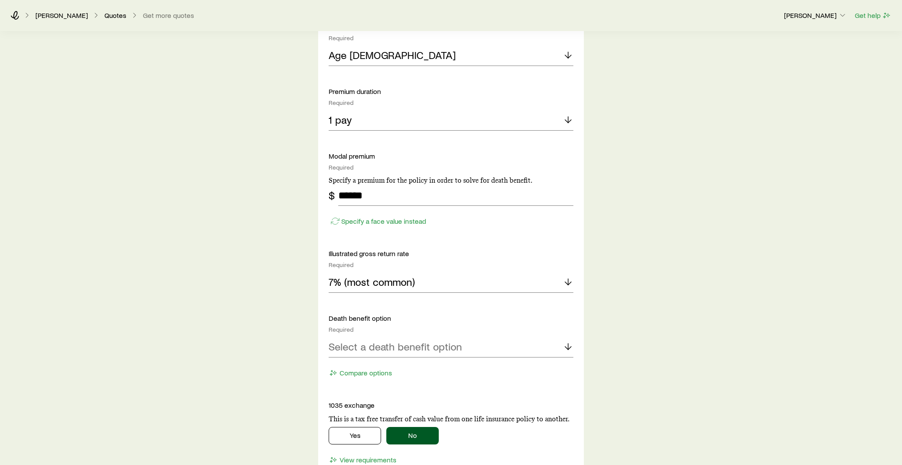
scroll to position [614, 0]
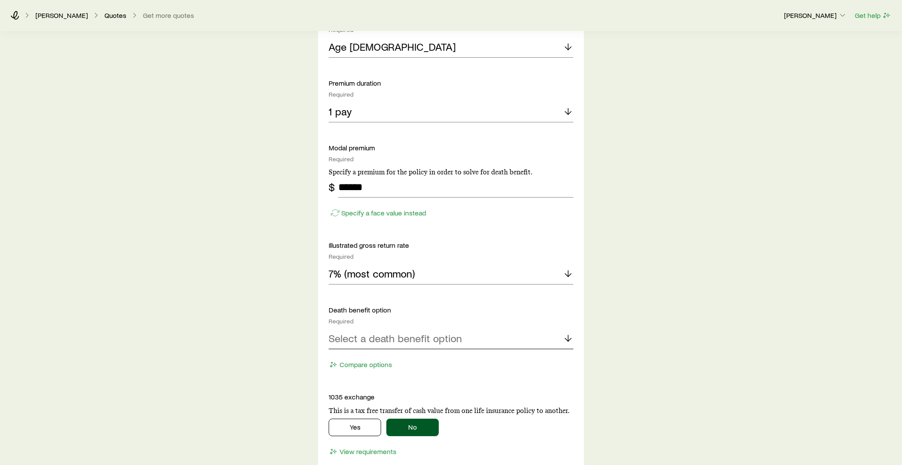
click at [360, 337] on p "Select a death benefit option" at bounding box center [395, 338] width 133 height 12
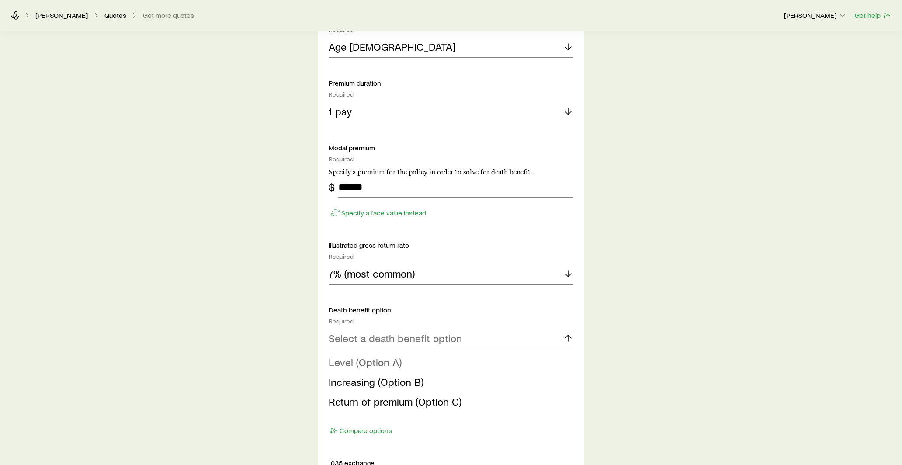
click at [362, 362] on span "Level (Option A)" at bounding box center [365, 362] width 73 height 13
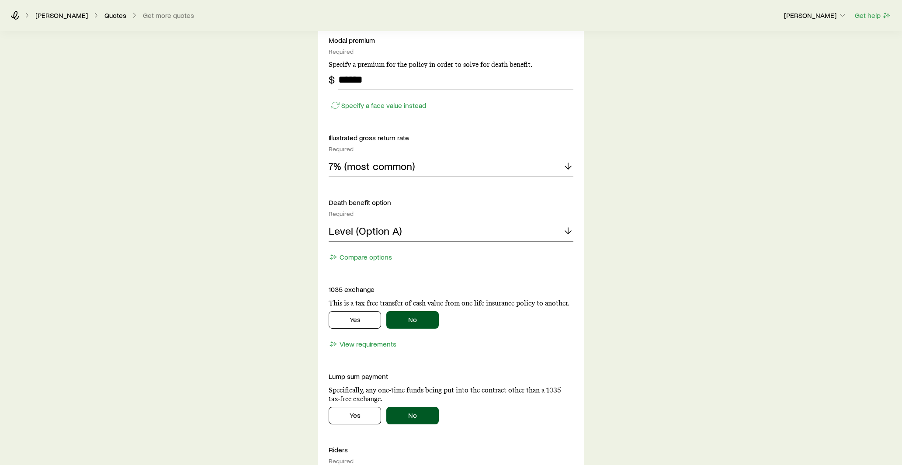
scroll to position [726, 0]
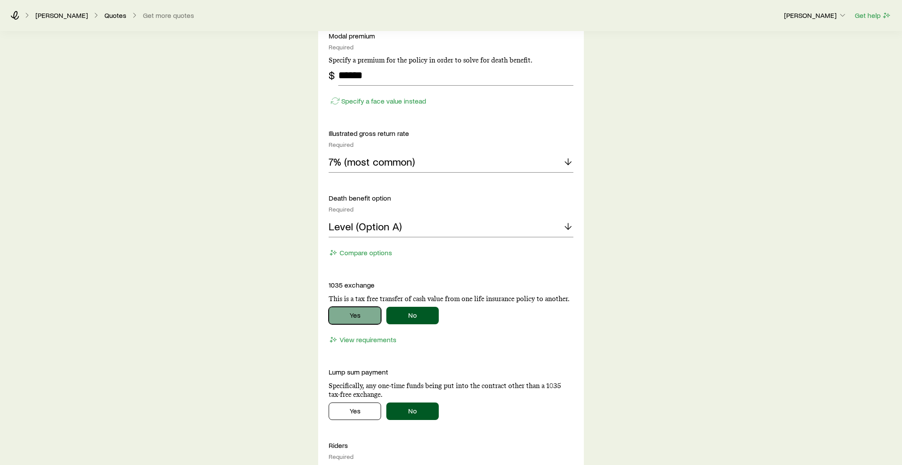
click at [354, 313] on button "Yes" at bounding box center [355, 315] width 52 height 17
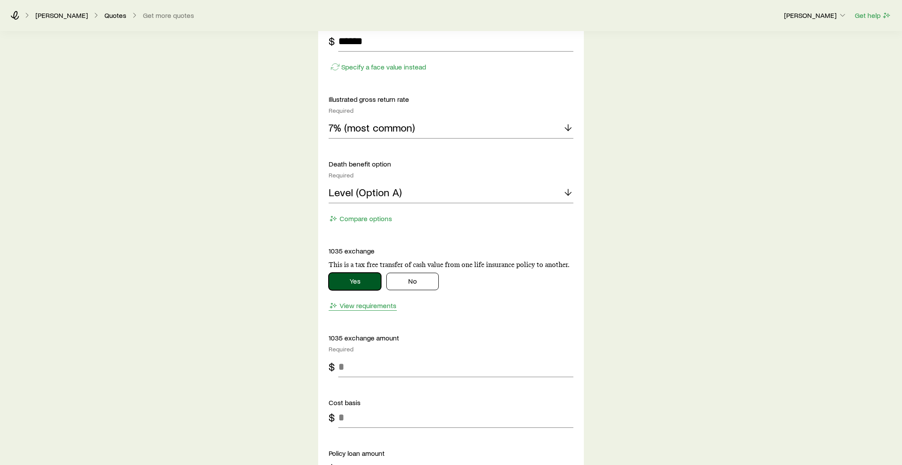
scroll to position [809, 0]
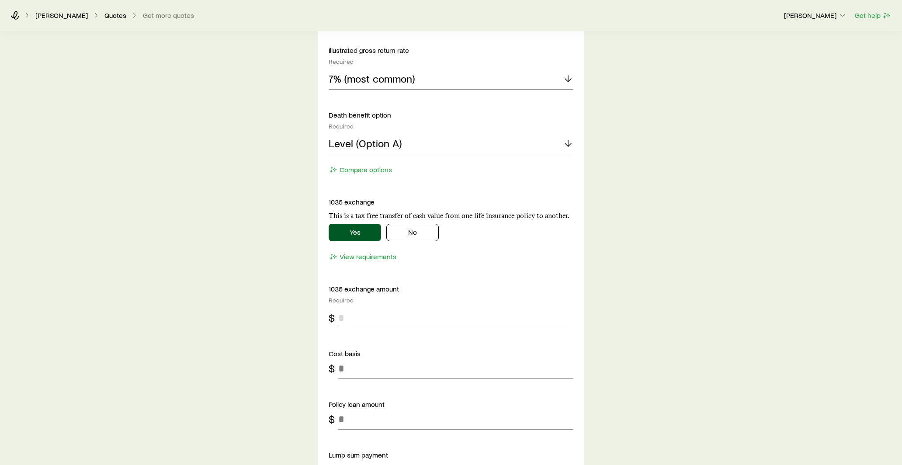
click at [350, 316] on input "tel" at bounding box center [455, 317] width 235 height 21
type input "******"
click at [357, 366] on input "tel" at bounding box center [455, 368] width 235 height 21
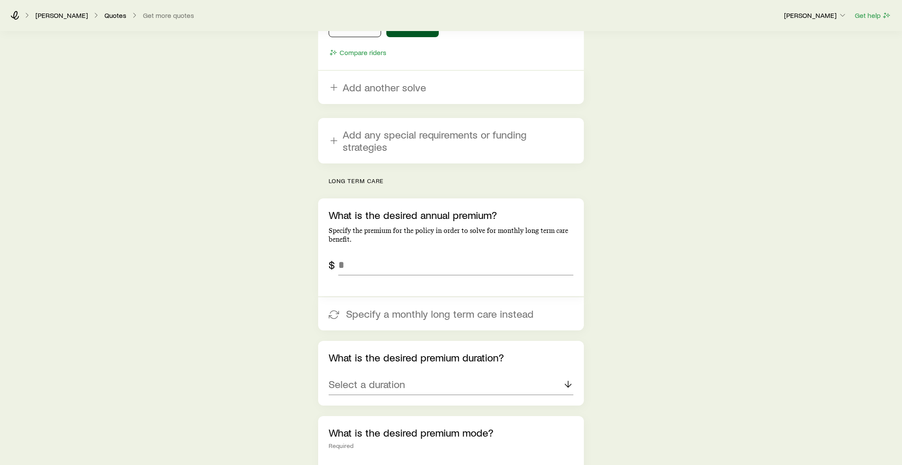
scroll to position [1340, 0]
type input "******"
click at [427, 255] on input "tel" at bounding box center [455, 264] width 235 height 21
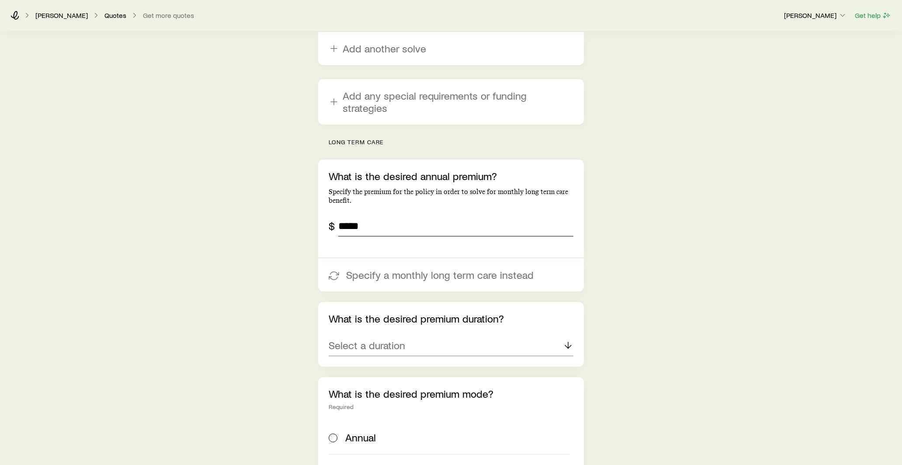
scroll to position [1381, 0]
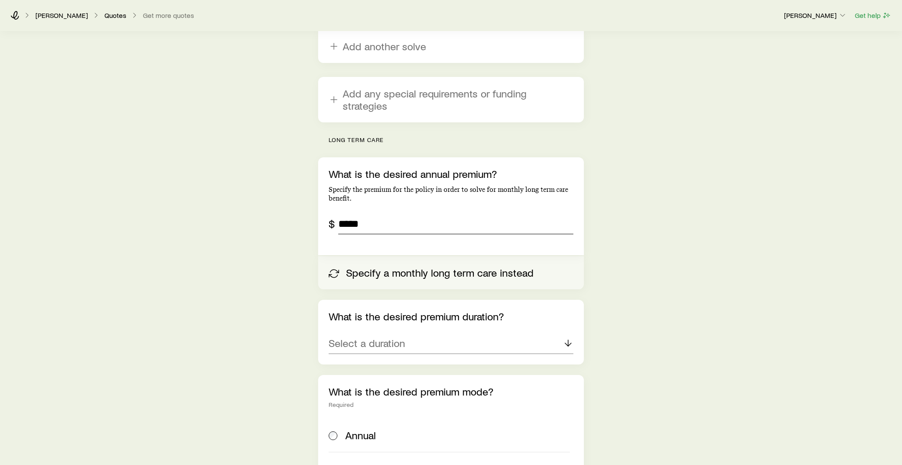
type input "*****"
click at [439, 266] on button "Specify a monthly long term care instead" at bounding box center [451, 272] width 266 height 33
click at [439, 266] on button "Specify an annual premium instead" at bounding box center [451, 272] width 266 height 33
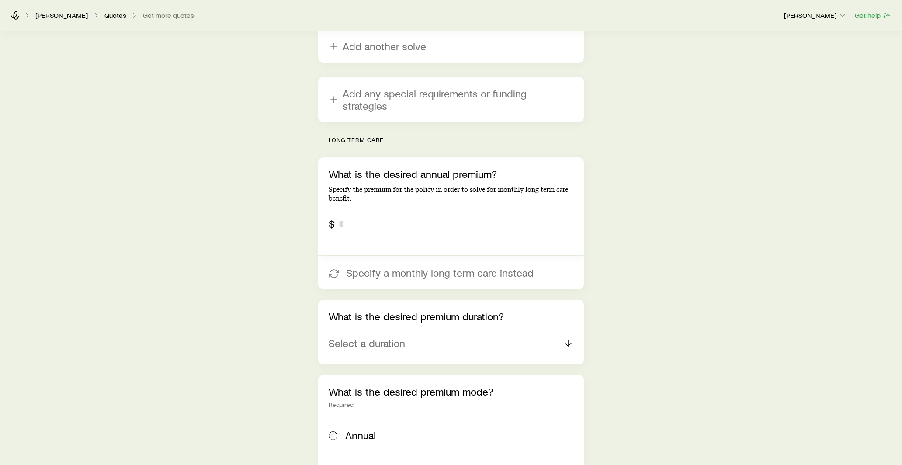
click at [404, 213] on input "tel" at bounding box center [455, 223] width 235 height 21
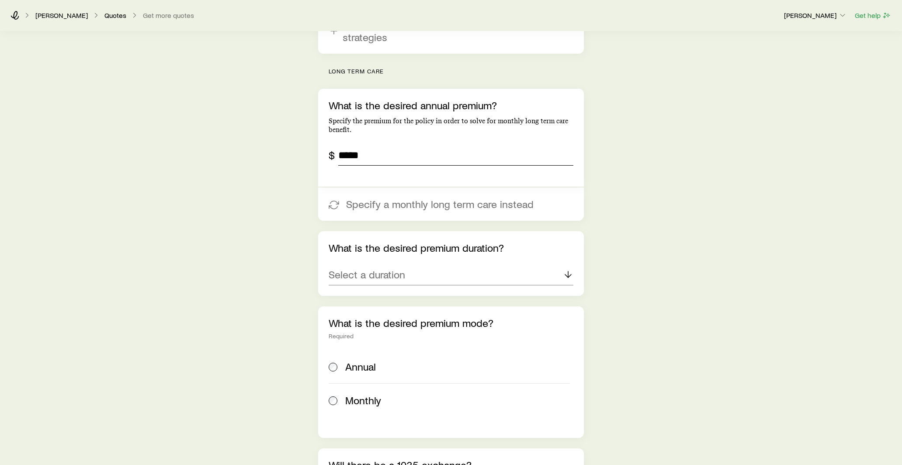
scroll to position [1464, 0]
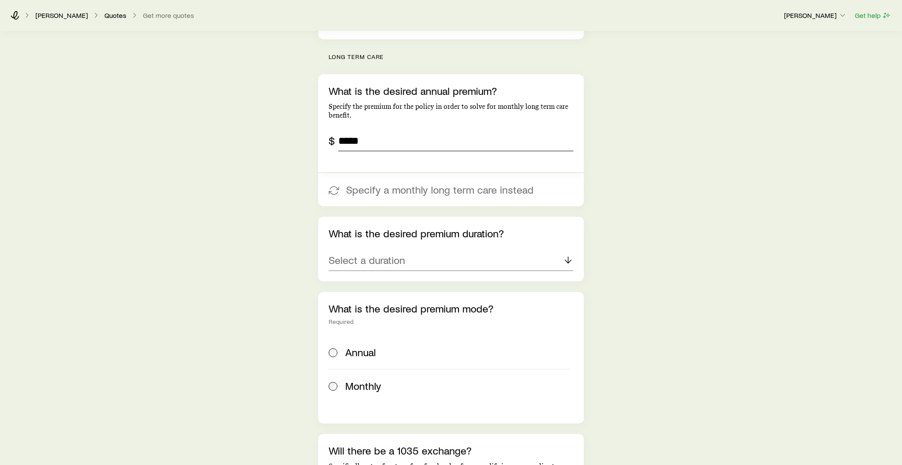
type input "*****"
click at [402, 254] on p "Select a duration" at bounding box center [367, 260] width 77 height 12
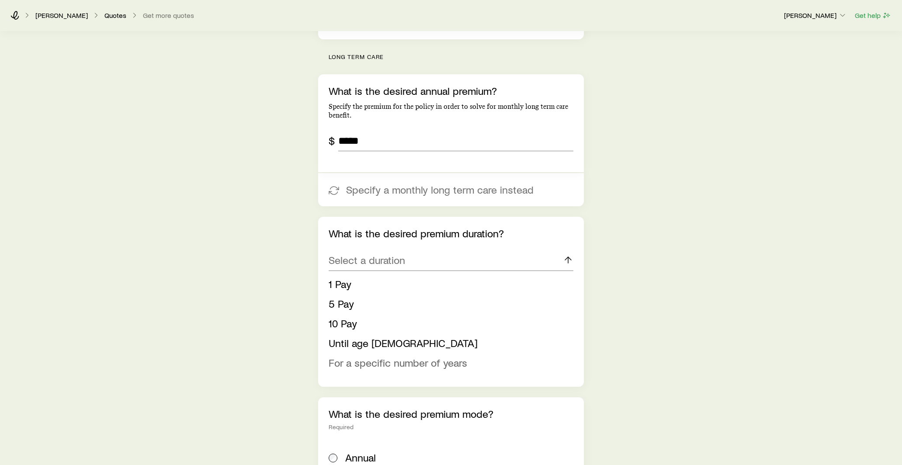
click at [378, 356] on span "For a specific number of years" at bounding box center [398, 362] width 139 height 13
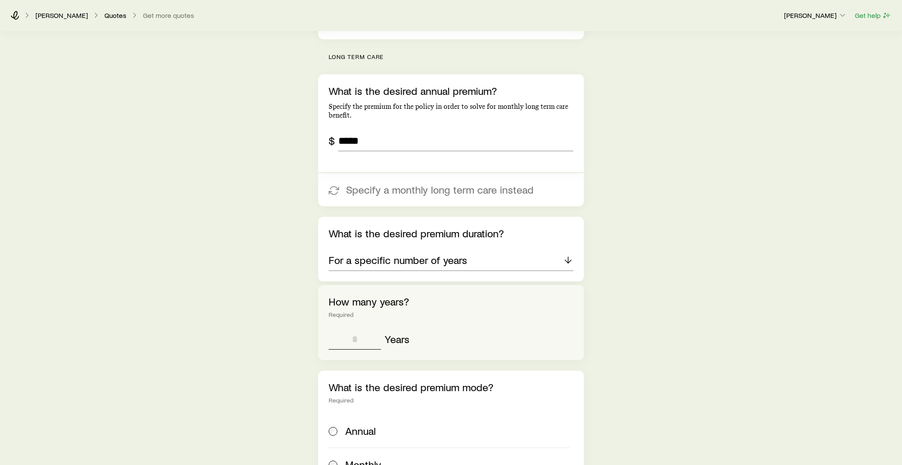
click at [361, 330] on input "tel" at bounding box center [355, 339] width 52 height 21
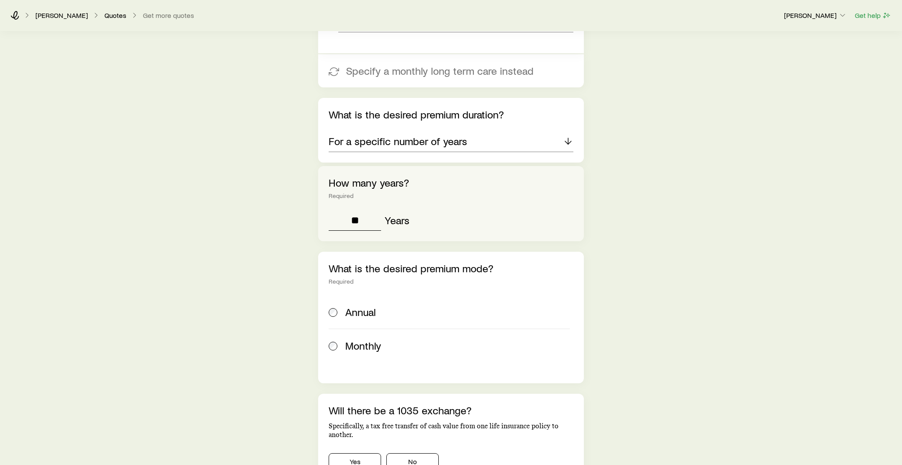
scroll to position [1585, 0]
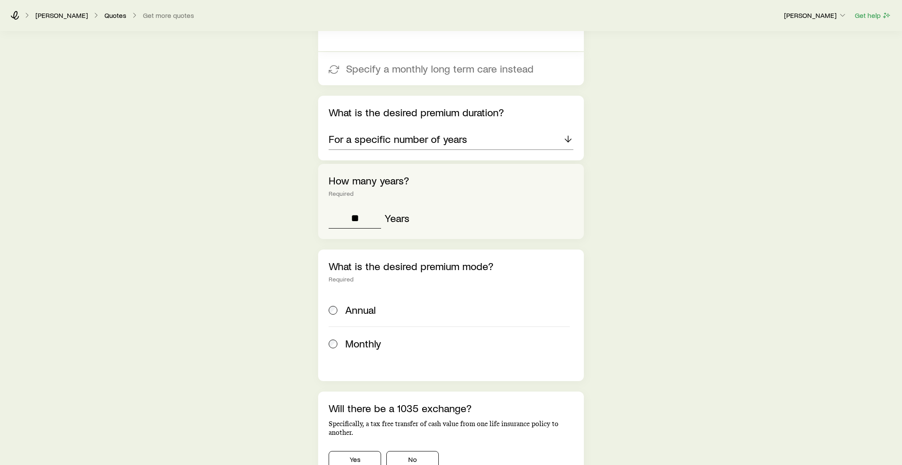
type input "**"
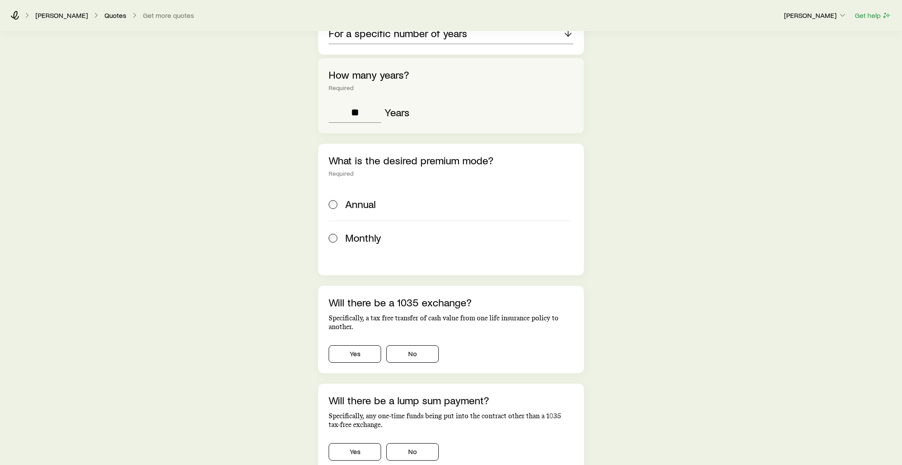
scroll to position [1700, 0]
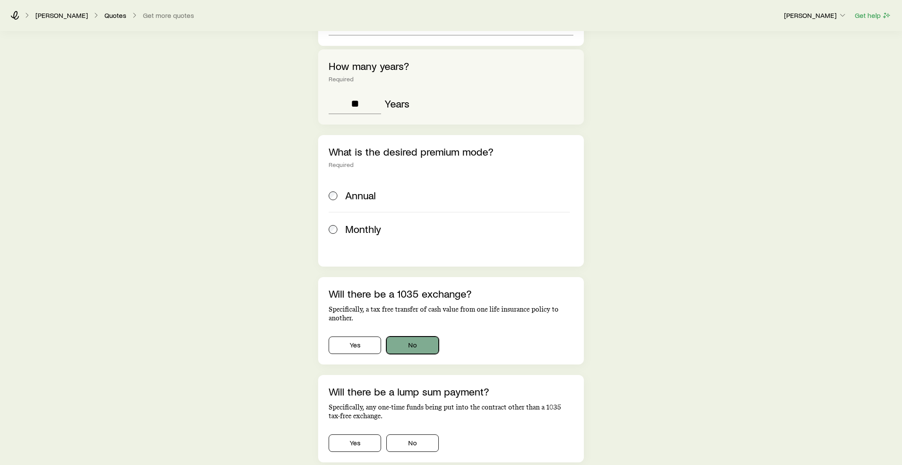
click at [415, 337] on button "No" at bounding box center [412, 345] width 52 height 17
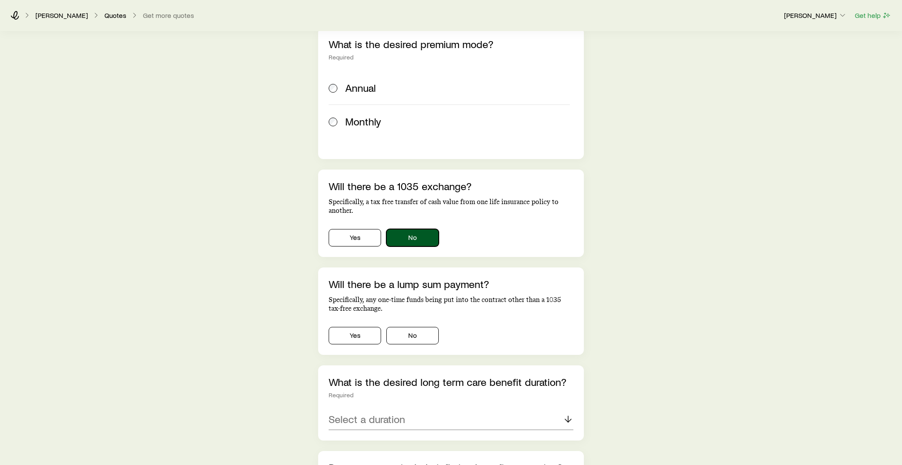
scroll to position [1811, 0]
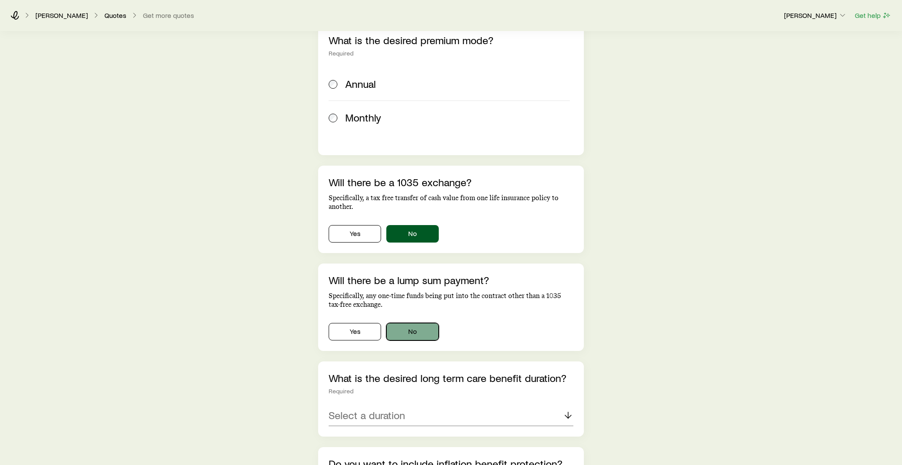
click at [414, 323] on button "No" at bounding box center [412, 331] width 52 height 17
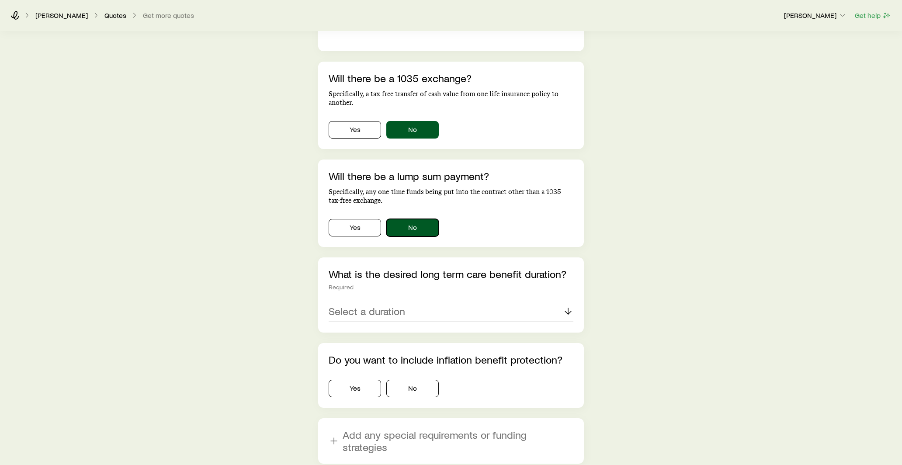
scroll to position [1917, 0]
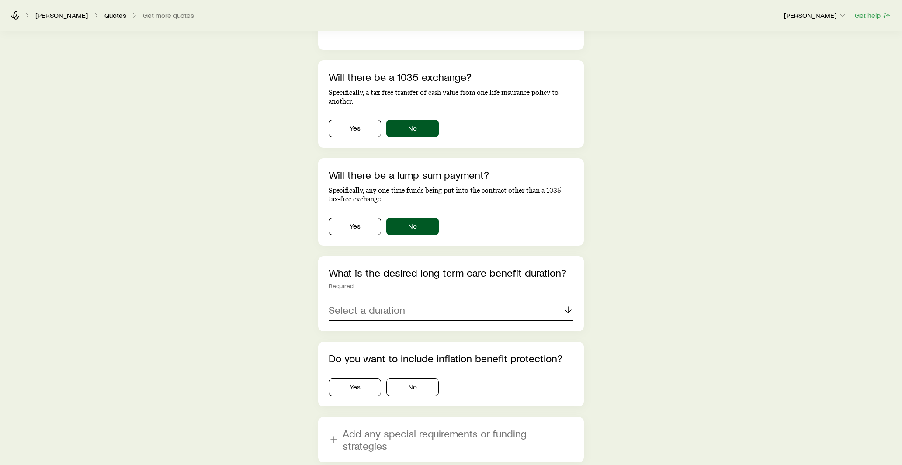
click at [406, 300] on div "Select a duration" at bounding box center [451, 310] width 245 height 21
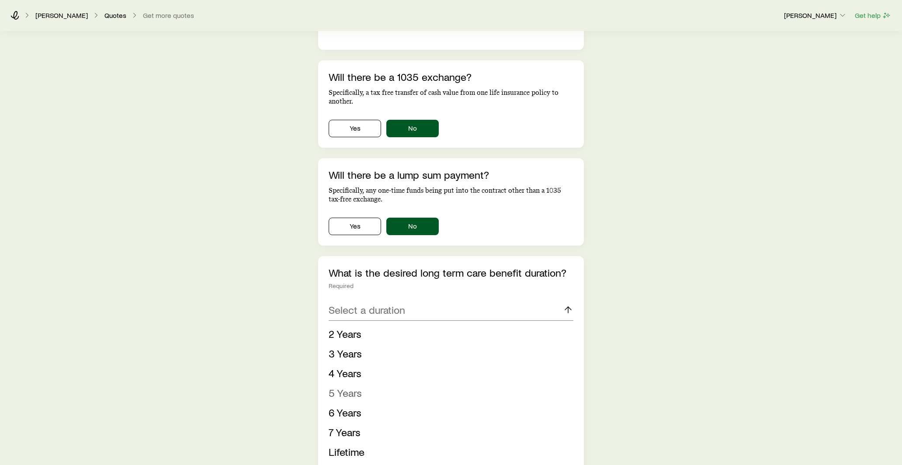
click at [371, 383] on li "5 Years" at bounding box center [449, 393] width 240 height 20
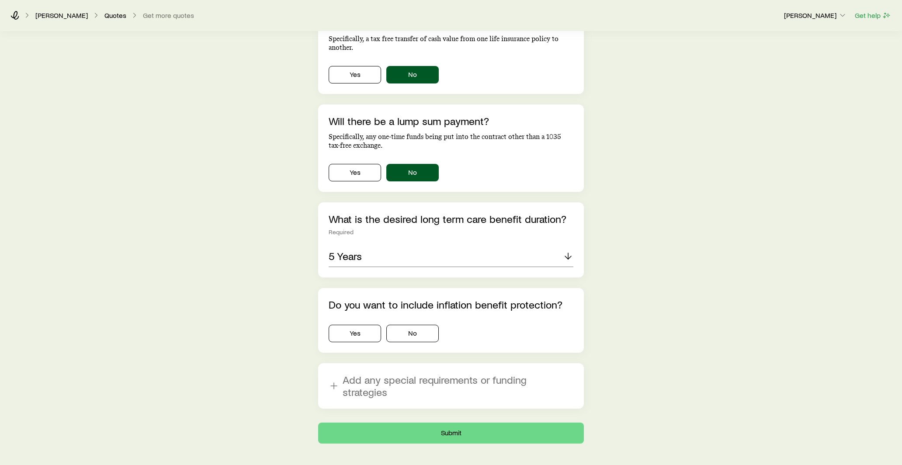
scroll to position [1971, 0]
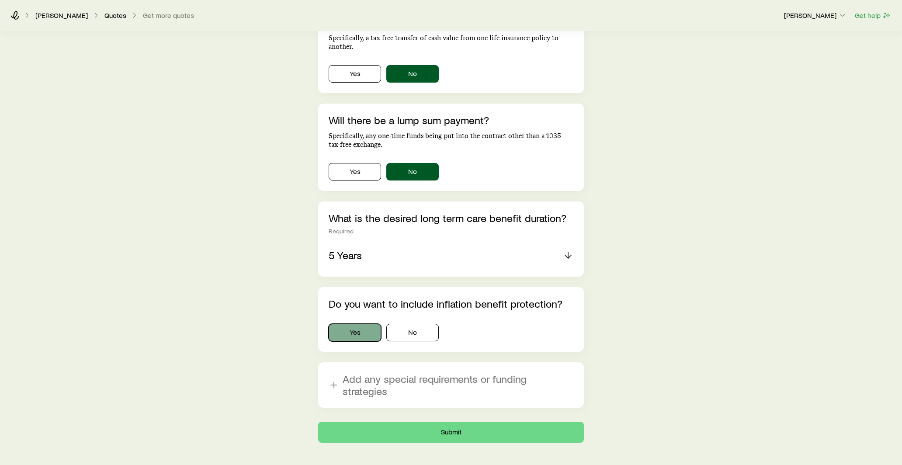
click at [356, 324] on button "Yes" at bounding box center [355, 332] width 52 height 17
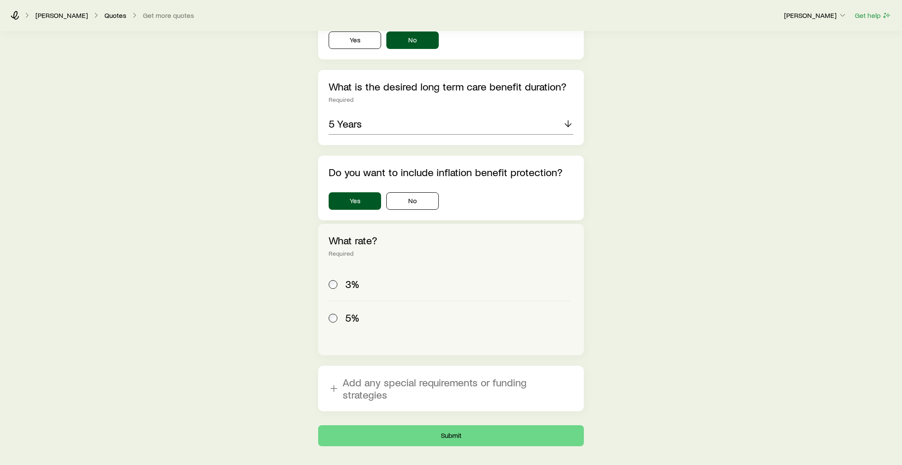
scroll to position [2108, 0]
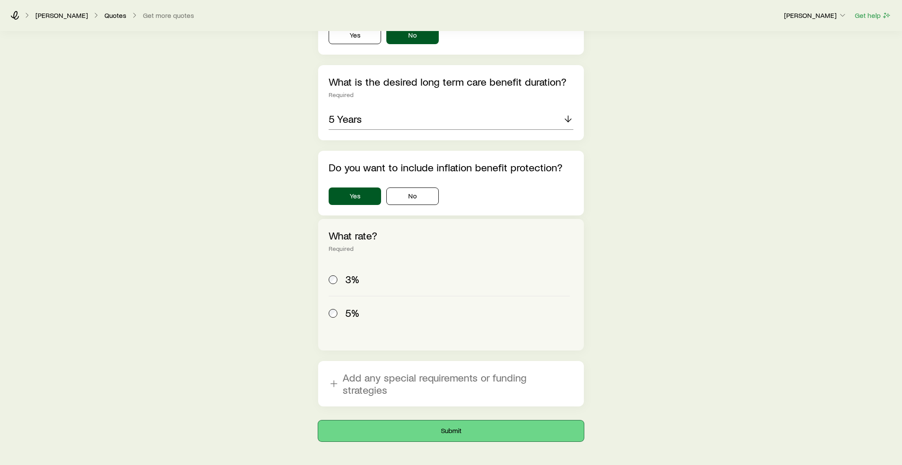
click at [406, 421] on button "Submit" at bounding box center [451, 431] width 266 height 21
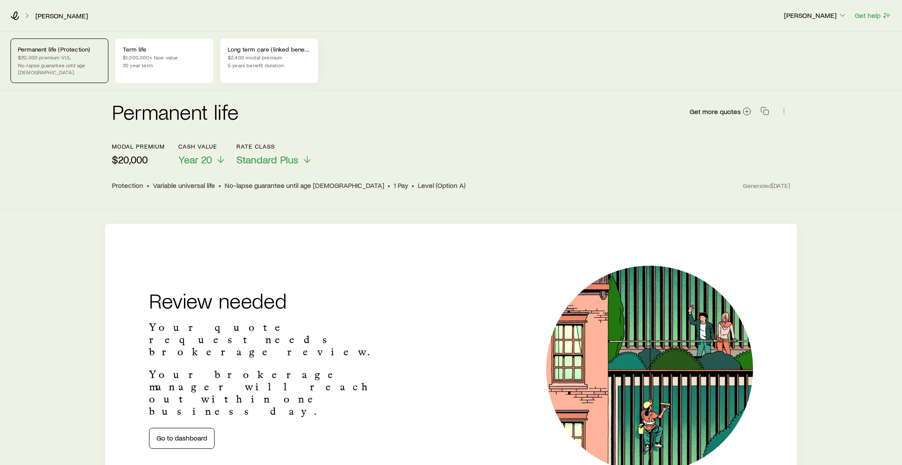
click at [283, 66] on p "5 years benefit duration" at bounding box center [269, 65] width 83 height 7
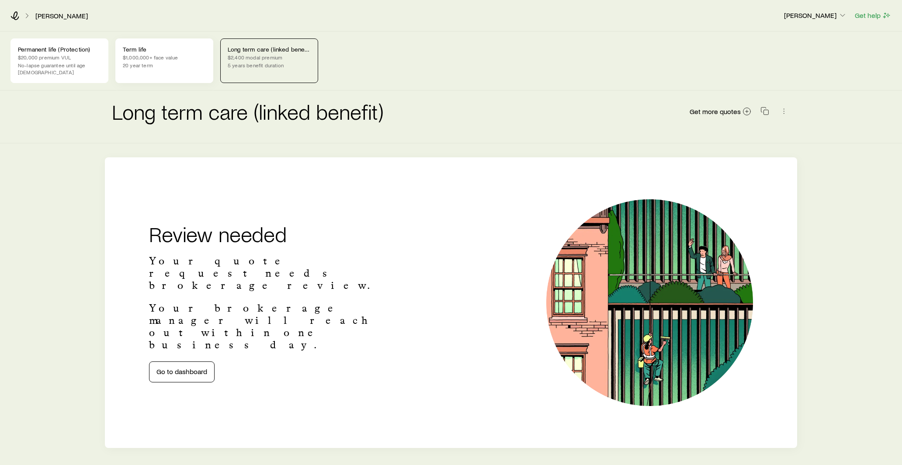
click at [168, 56] on p "$1,000,000+ face value" at bounding box center [164, 57] width 83 height 7
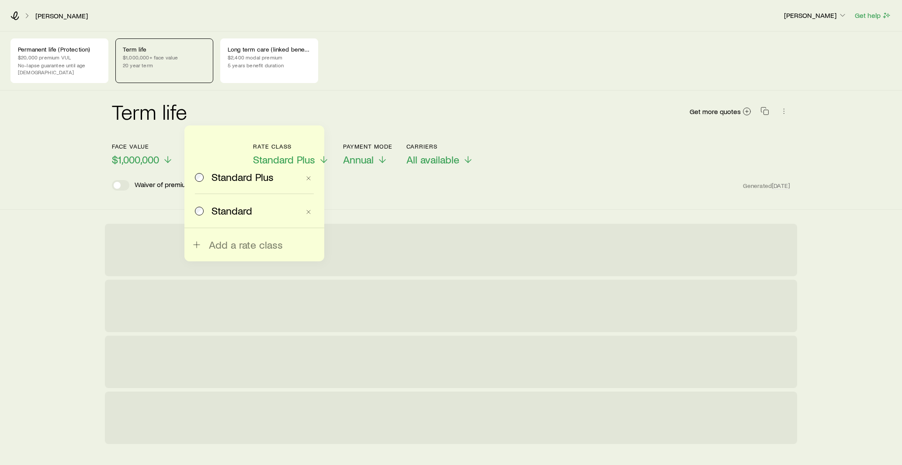
click at [60, 167] on div "Term life Get more quotes Face value $1,000,000 Term 20 years Rate Class Standa…" at bounding box center [451, 149] width 902 height 119
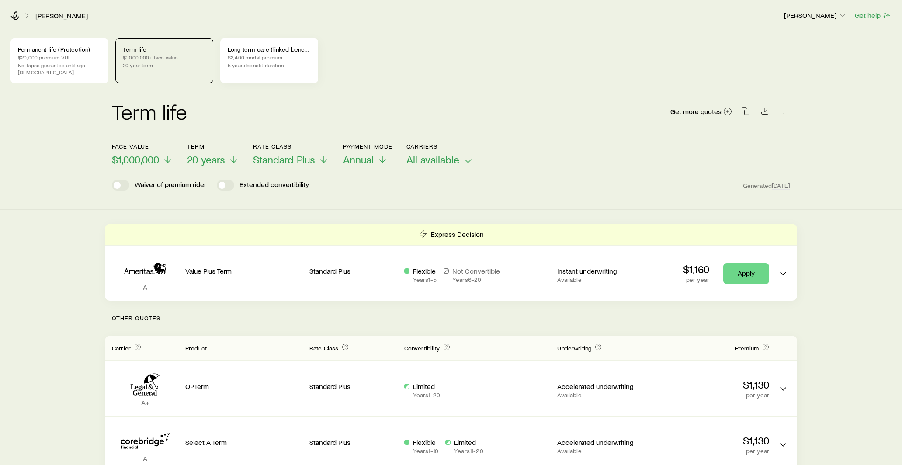
click at [265, 78] on div "Permanent life (Protection) $20,000 premium VUL No-lapse guarantee until age [D…" at bounding box center [451, 60] width 902 height 59
click at [268, 75] on div "Long term care (linked benefit) $2,400 modal premium 5 years benefit duration" at bounding box center [269, 60] width 98 height 45
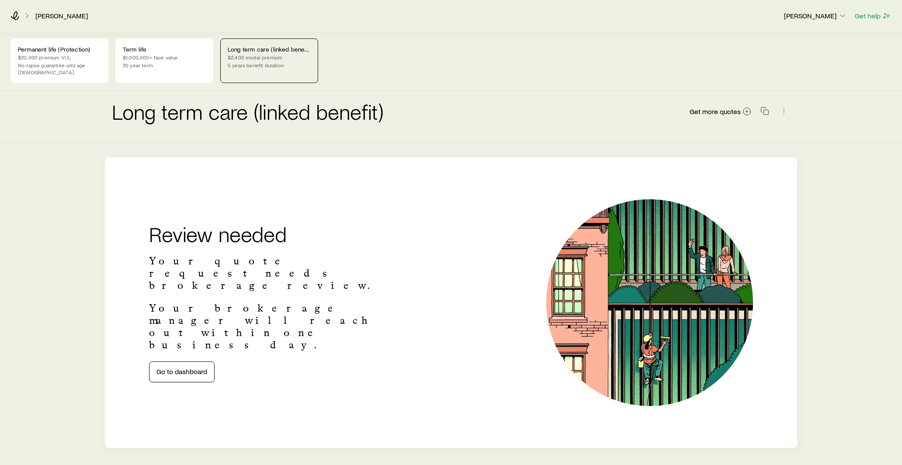
scroll to position [25, 0]
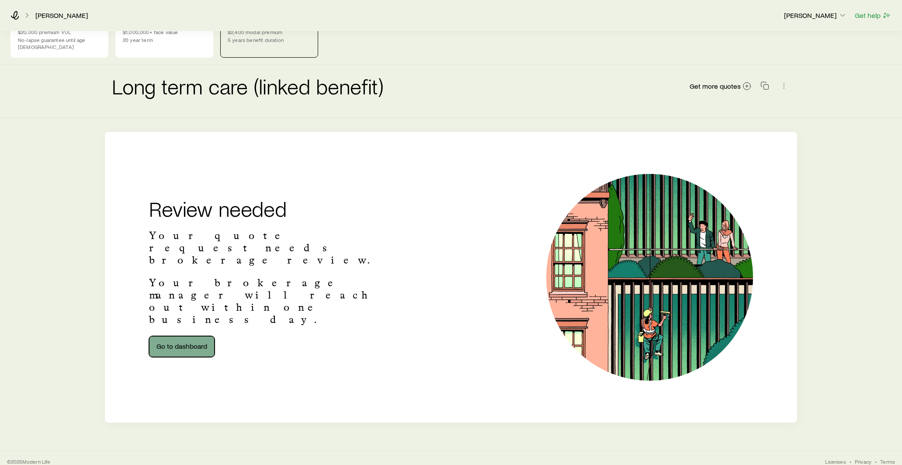
click at [177, 336] on link "Go to dashboard" at bounding box center [182, 346] width 66 height 21
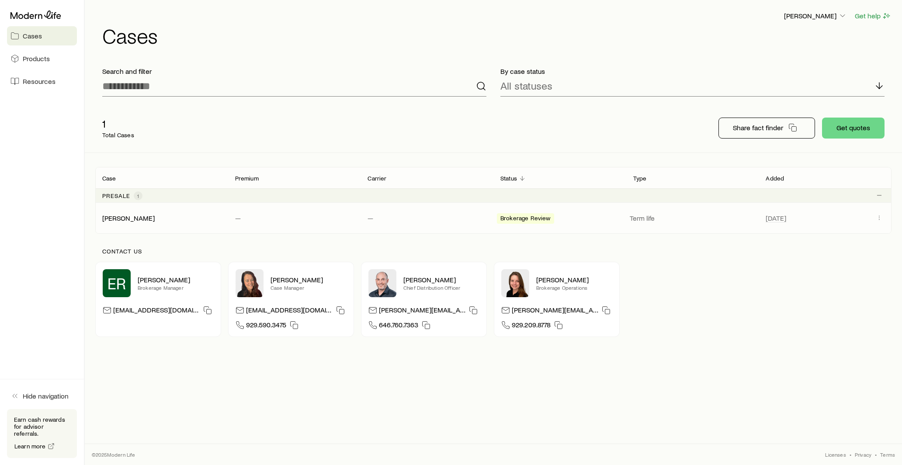
click at [274, 223] on div "[PERSON_NAME][DEMOGRAPHIC_DATA] — — Brokerage Review Term life [DATE]" at bounding box center [493, 218] width 797 height 31
click at [524, 216] on span "Brokerage Review" at bounding box center [526, 219] width 50 height 9
click at [653, 217] on p "Term life" at bounding box center [693, 218] width 126 height 9
click at [771, 132] on p "Share fact finder" at bounding box center [758, 127] width 50 height 9
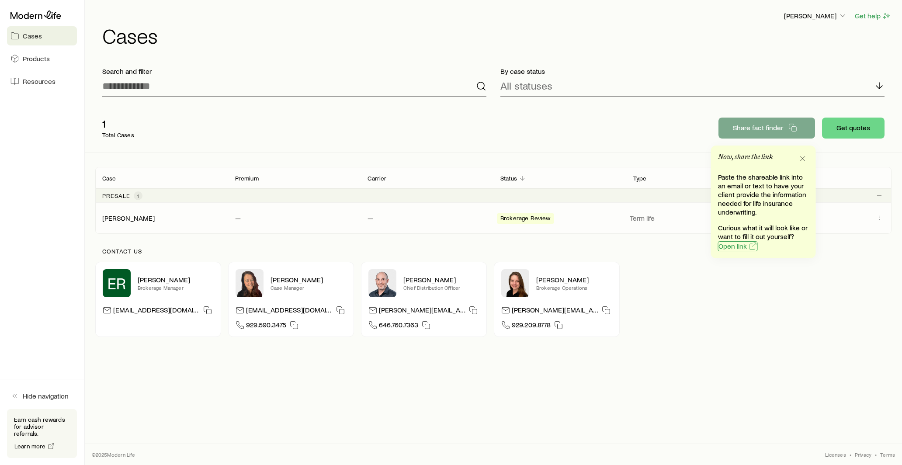
click at [735, 244] on span "Open link" at bounding box center [733, 246] width 28 height 7
